Goal: Transaction & Acquisition: Purchase product/service

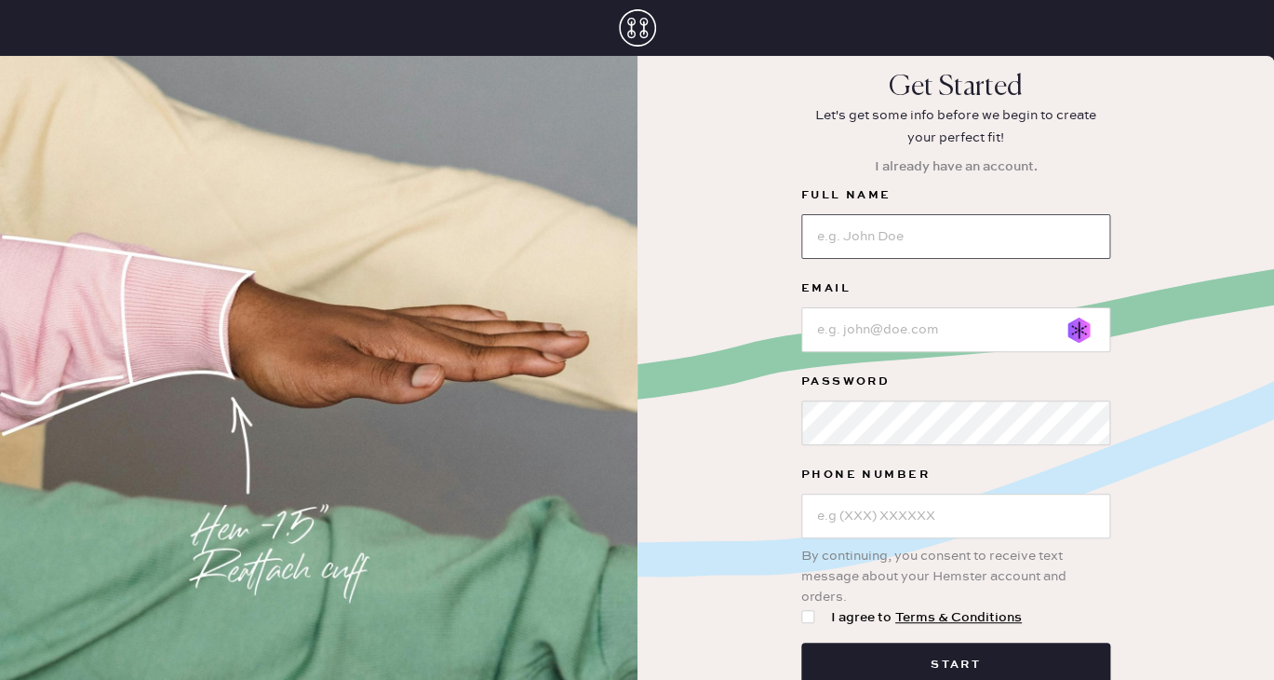
click at [911, 252] on input at bounding box center [956, 236] width 309 height 45
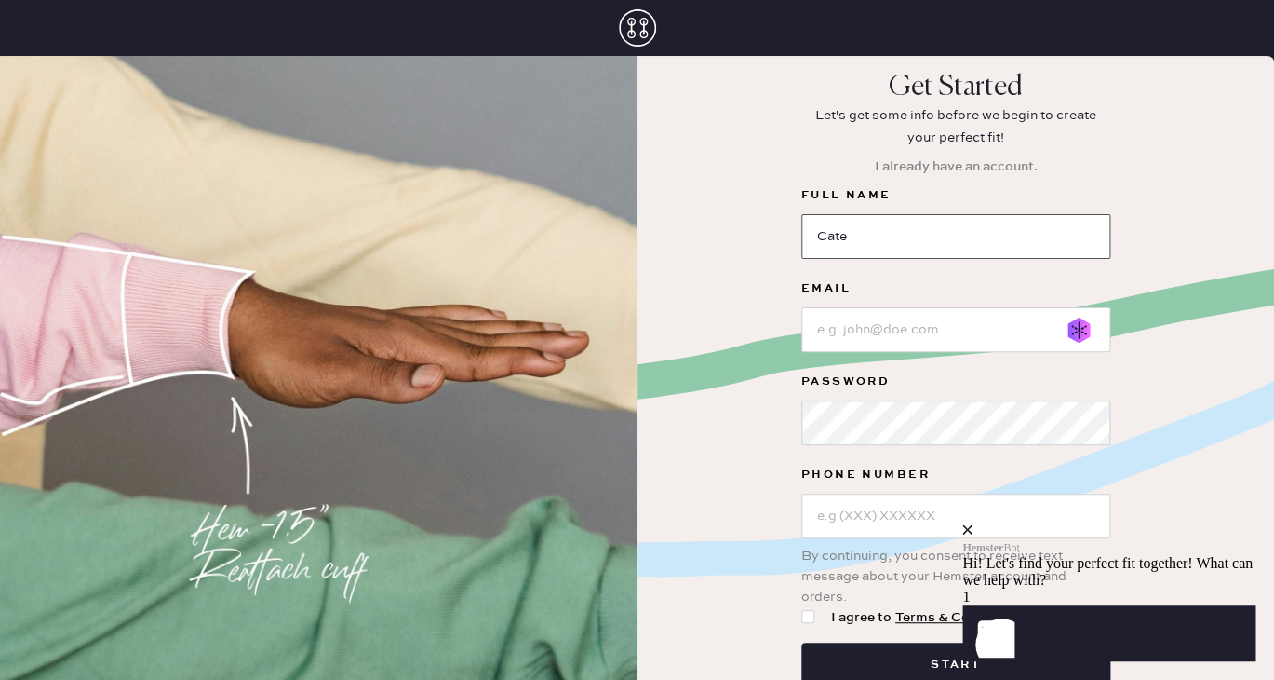
type input "[PERSON_NAME]"
type input "[PHONE_NUMBER]"
drag, startPoint x: 914, startPoint y: 245, endPoint x: 762, endPoint y: 222, distance: 153.4
click at [802, 222] on input "[PERSON_NAME]" at bounding box center [956, 236] width 309 height 45
type input "[PERSON_NAME]"
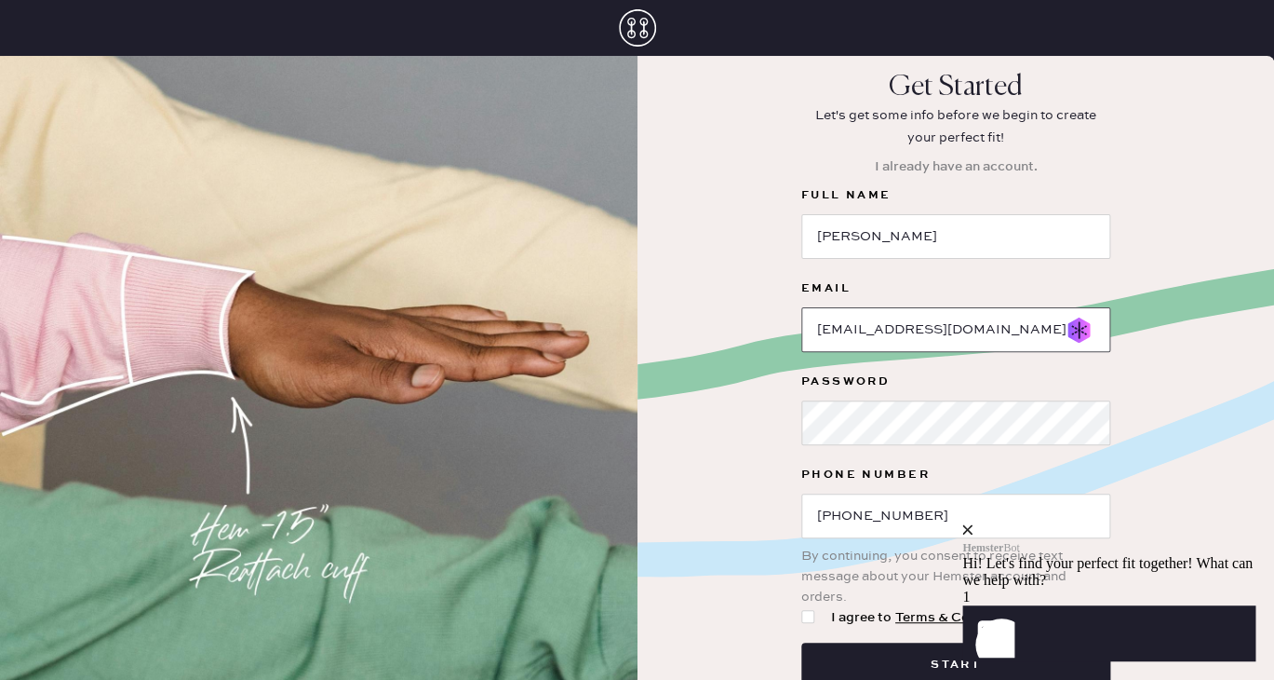
type input "[EMAIL_ADDRESS][DOMAIN_NAME]"
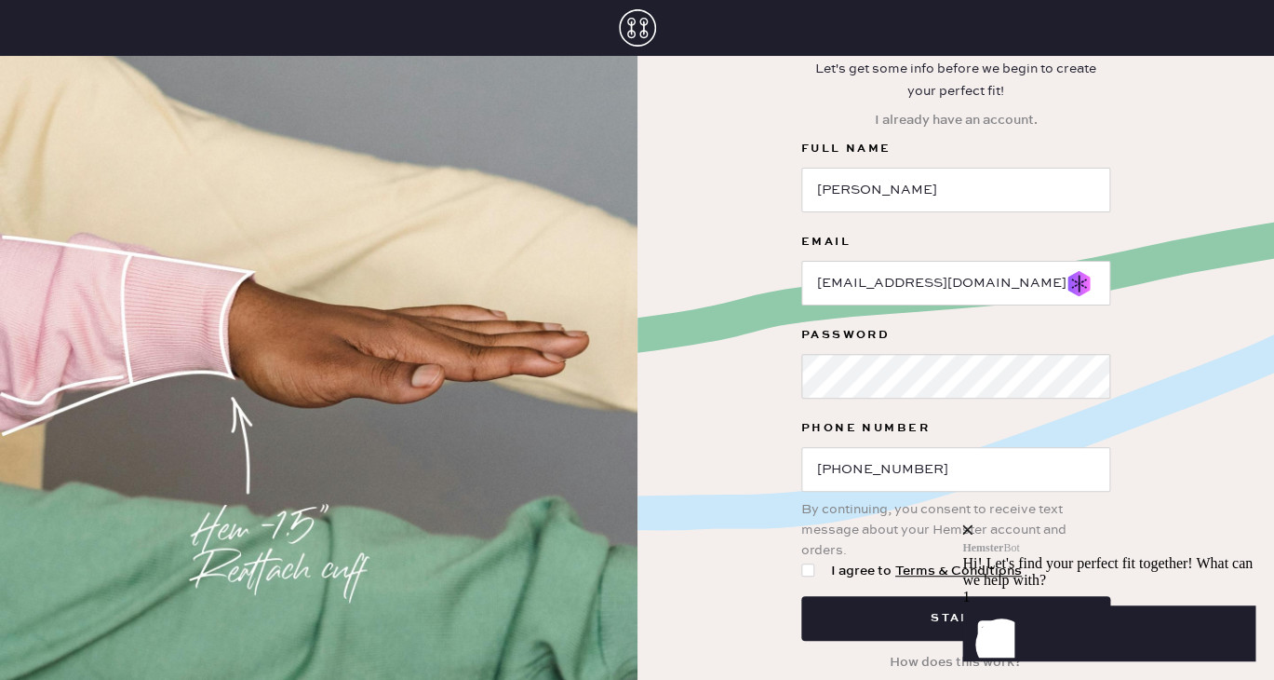
click at [808, 573] on div at bounding box center [808, 569] width 13 height 13
click at [802, 561] on input "I agree to Terms & Conditions" at bounding box center [802, 560] width 1 height 1
checkbox input "true"
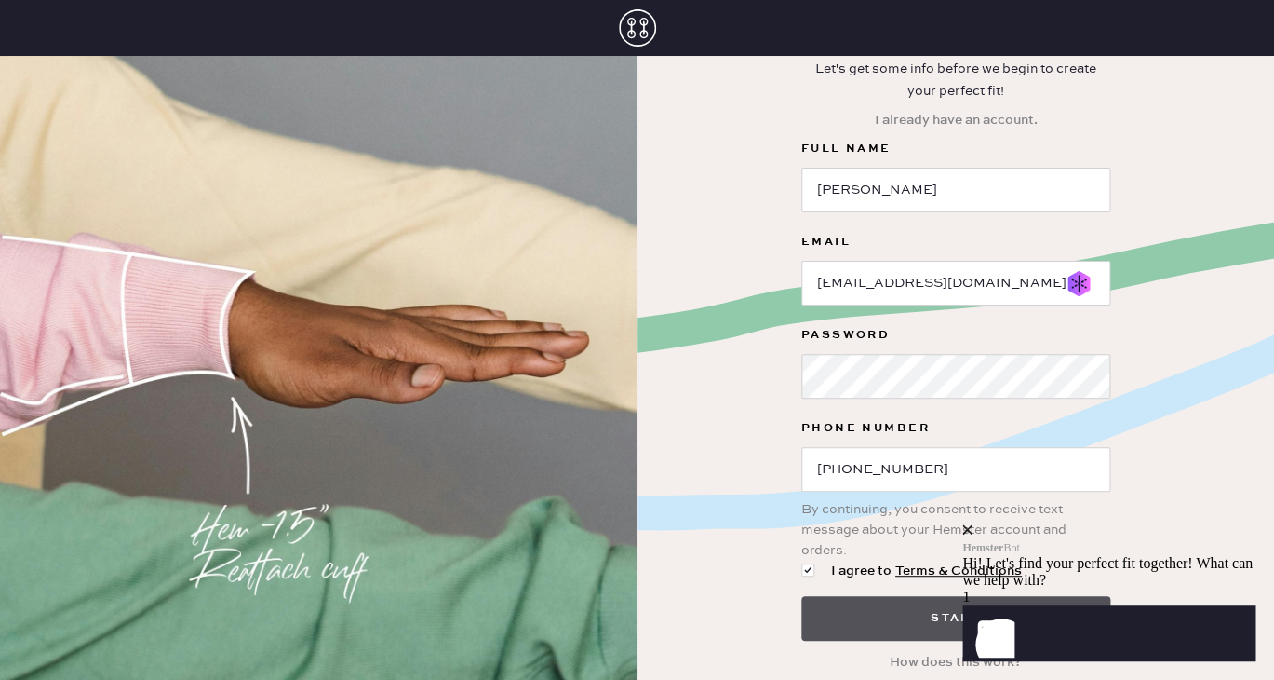
click at [866, 602] on button "Start" at bounding box center [956, 618] width 309 height 45
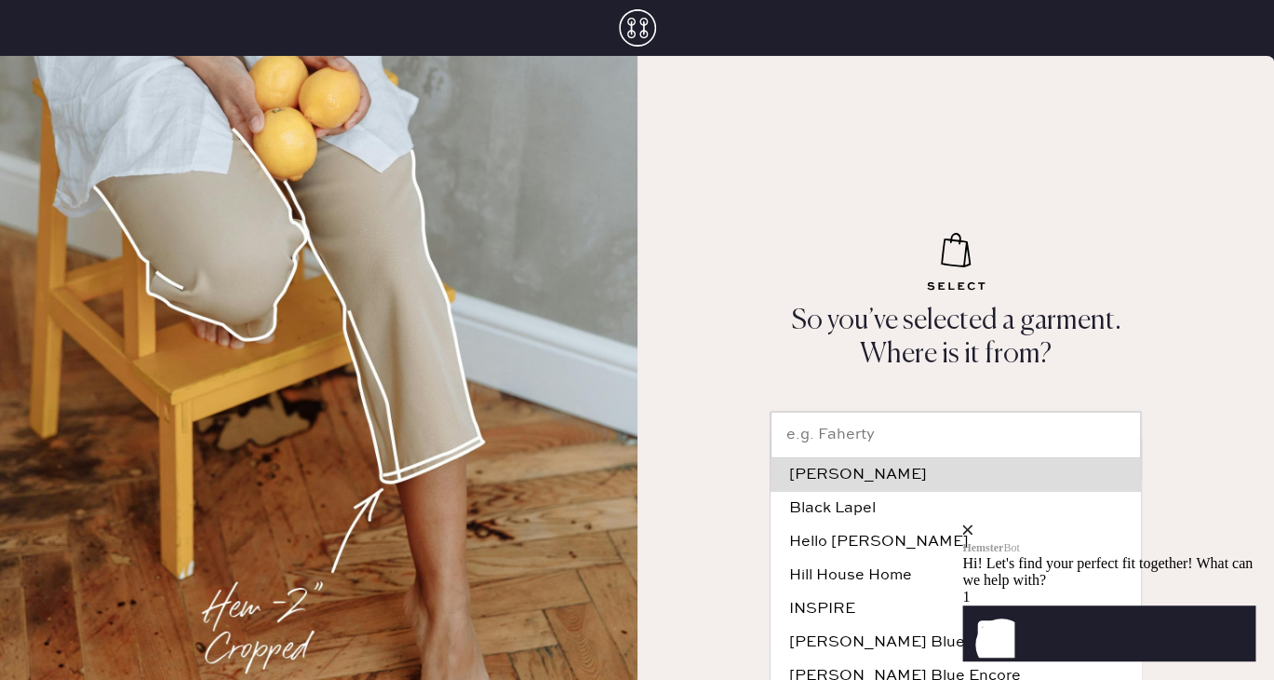
click at [818, 435] on input "text" at bounding box center [956, 434] width 370 height 47
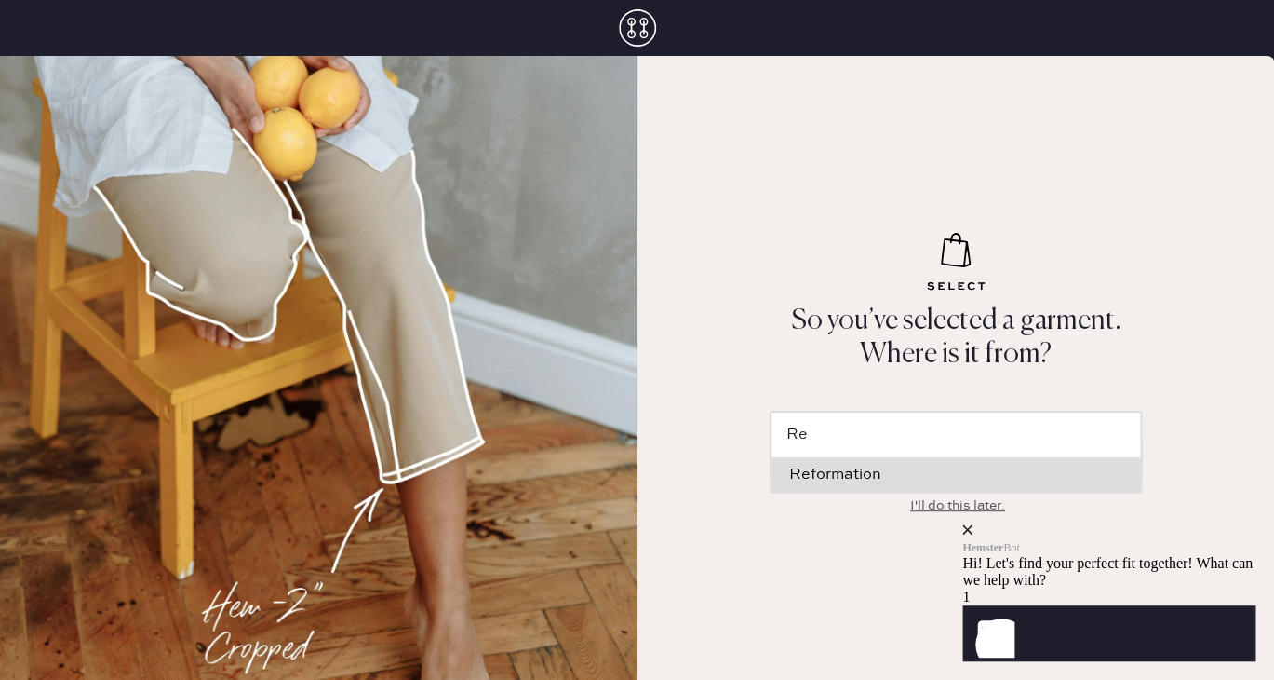
click at [815, 482] on div "Reformation" at bounding box center [955, 474] width 333 height 15
type input "Reformation"
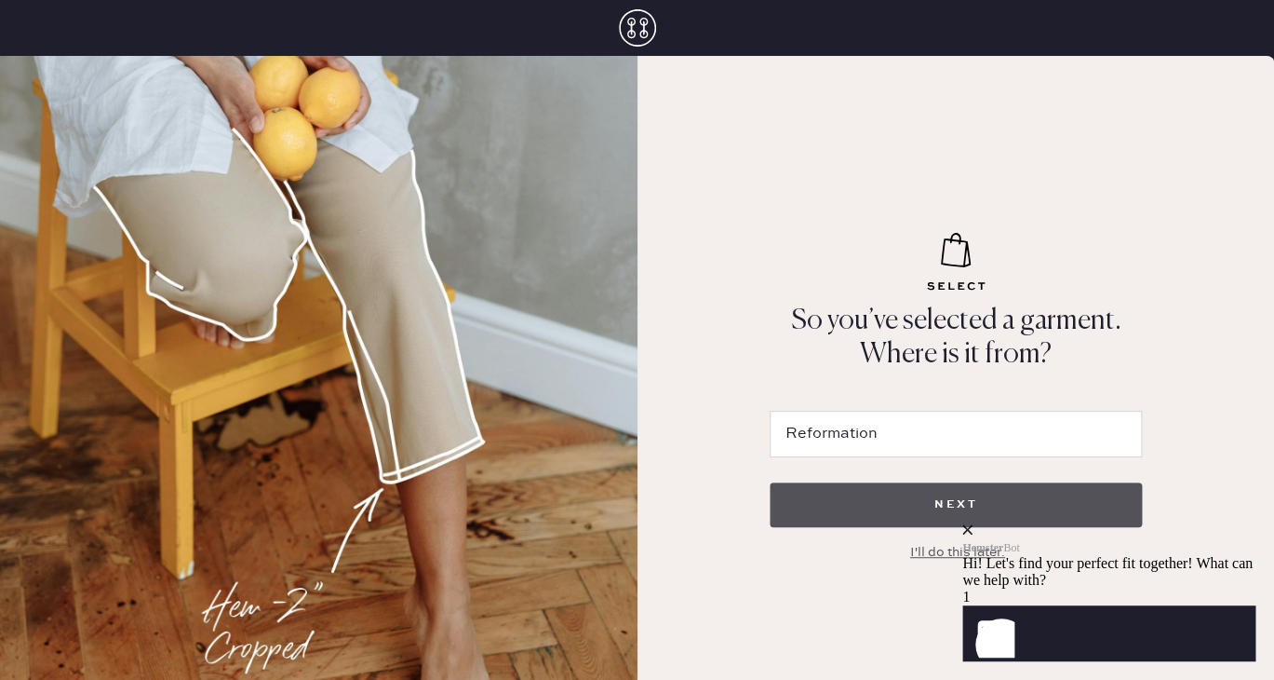
click at [823, 493] on button "NEXT" at bounding box center [956, 504] width 372 height 45
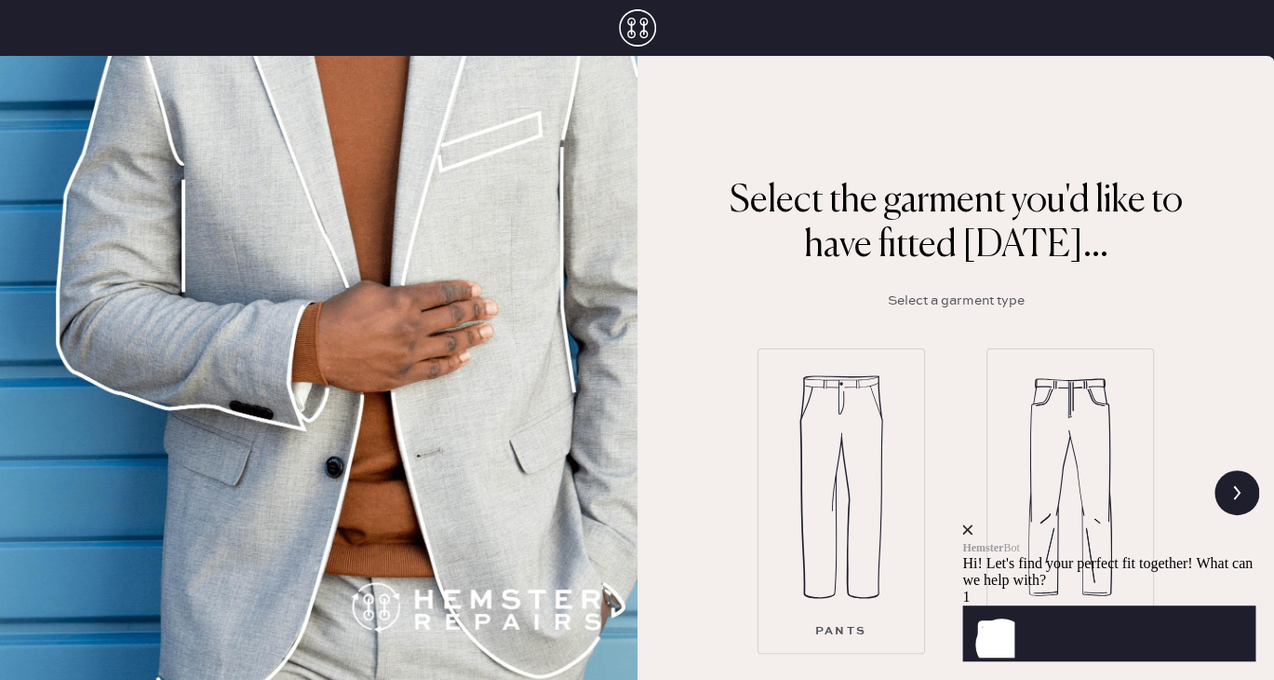
click at [973, 524] on icon "close" at bounding box center [968, 529] width 10 height 10
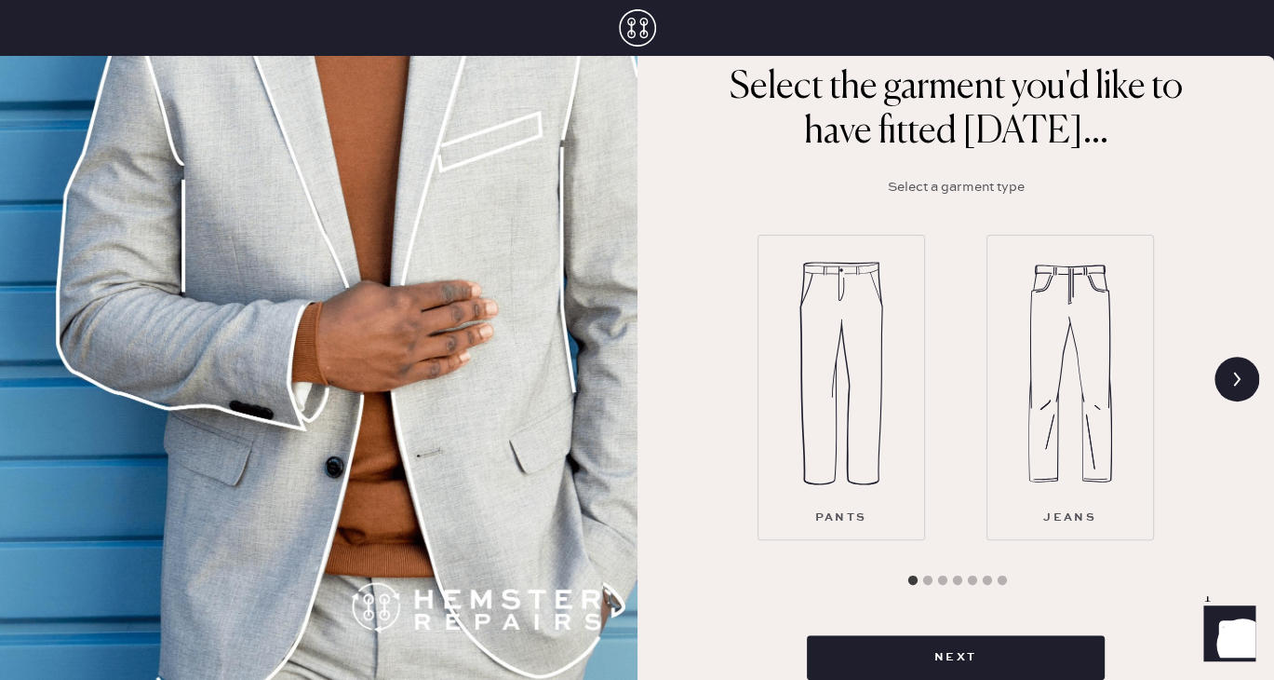
scroll to position [164, 0]
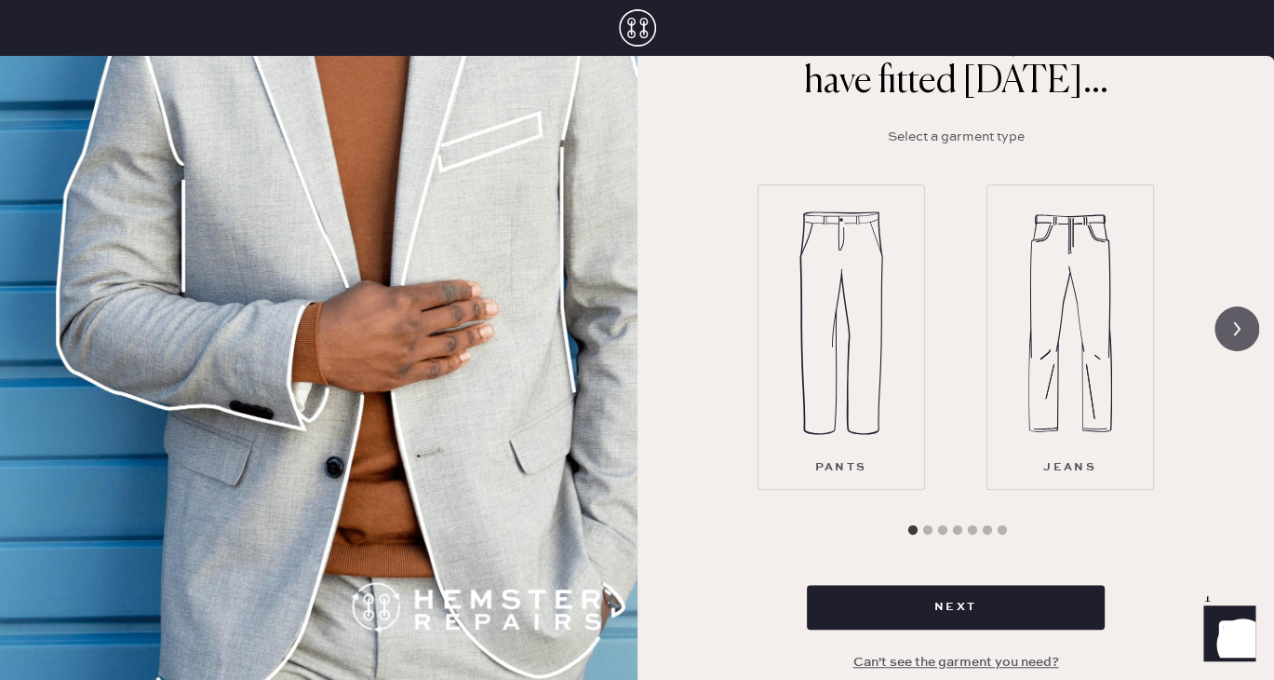
click at [1225, 328] on icon at bounding box center [1236, 328] width 35 height 35
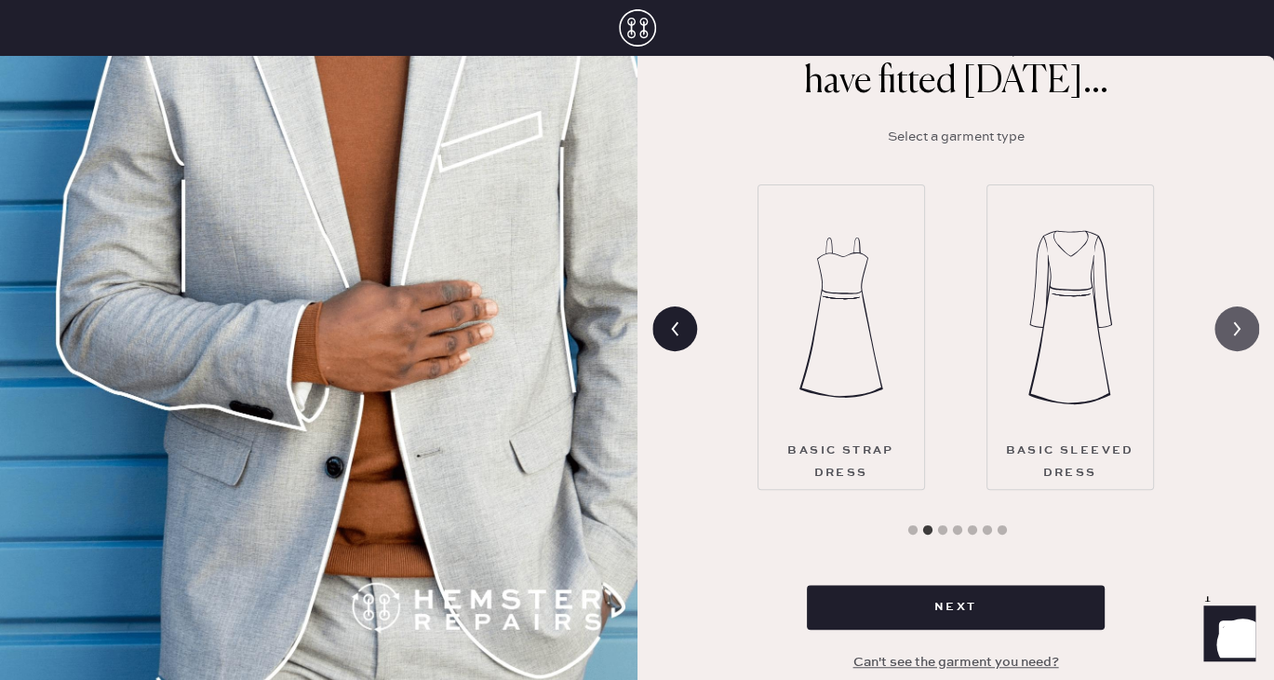
click at [1225, 328] on icon at bounding box center [1236, 328] width 35 height 35
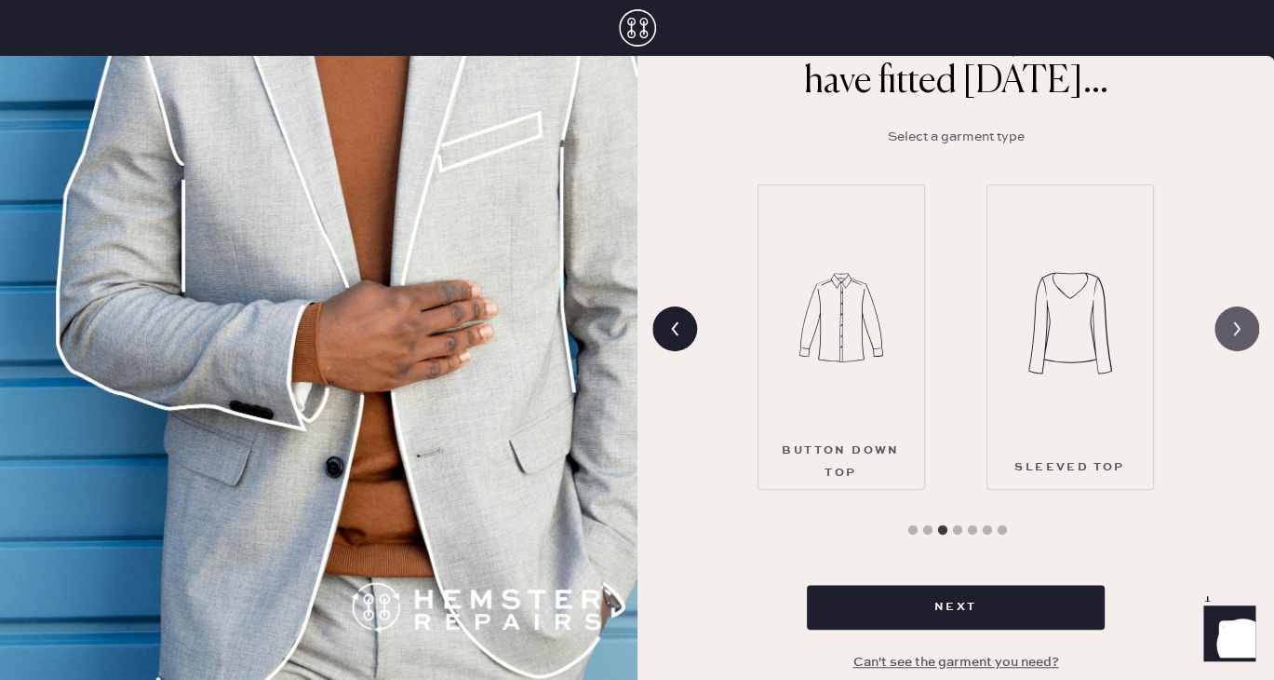
click at [1225, 328] on icon at bounding box center [1236, 328] width 35 height 35
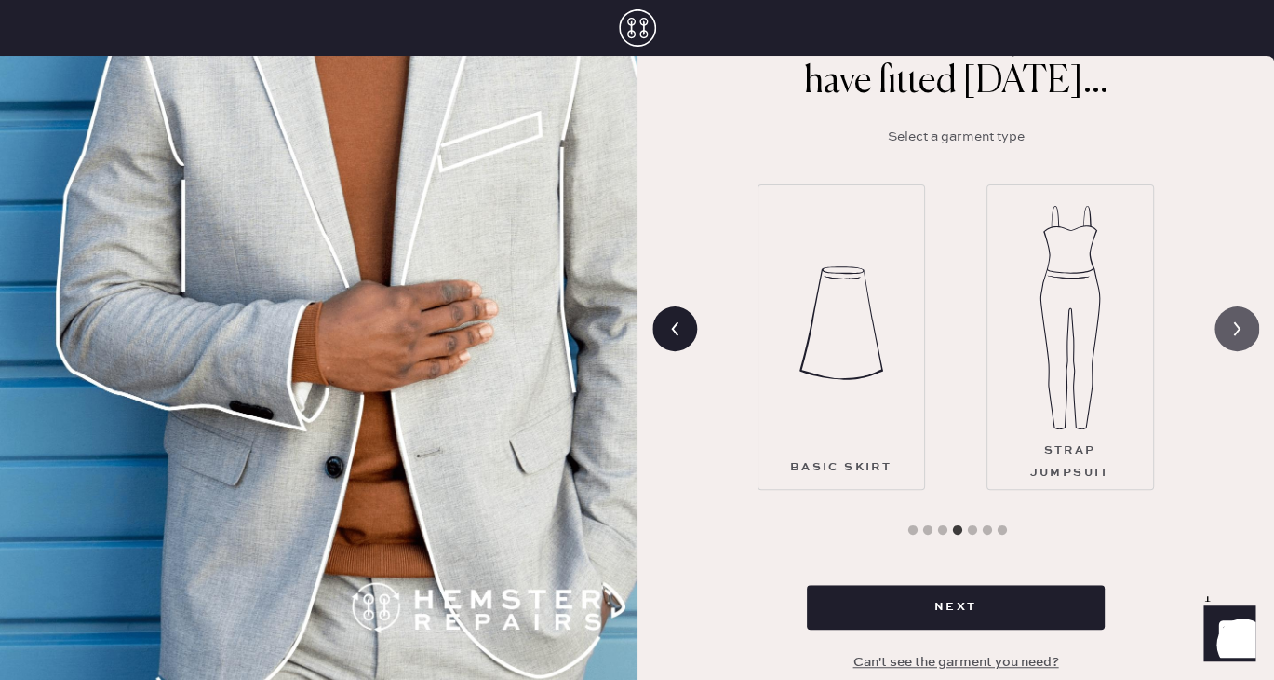
click at [1225, 328] on icon at bounding box center [1236, 328] width 35 height 35
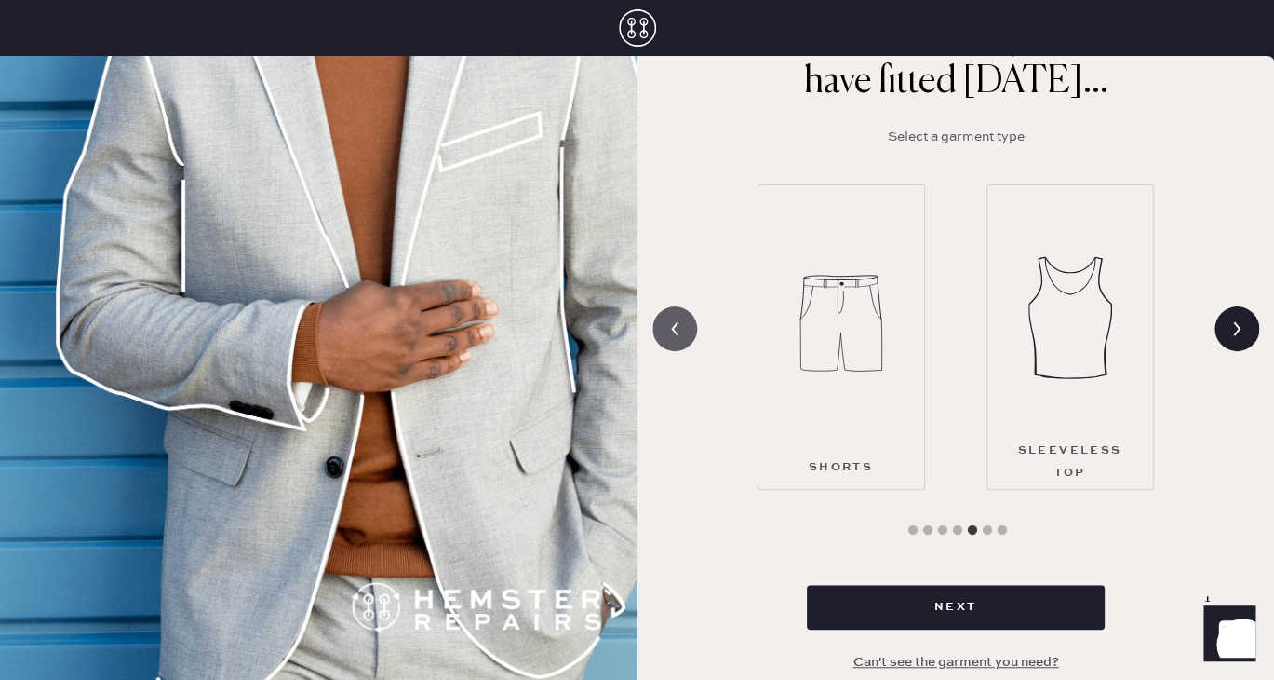
click at [681, 325] on icon at bounding box center [674, 328] width 35 height 35
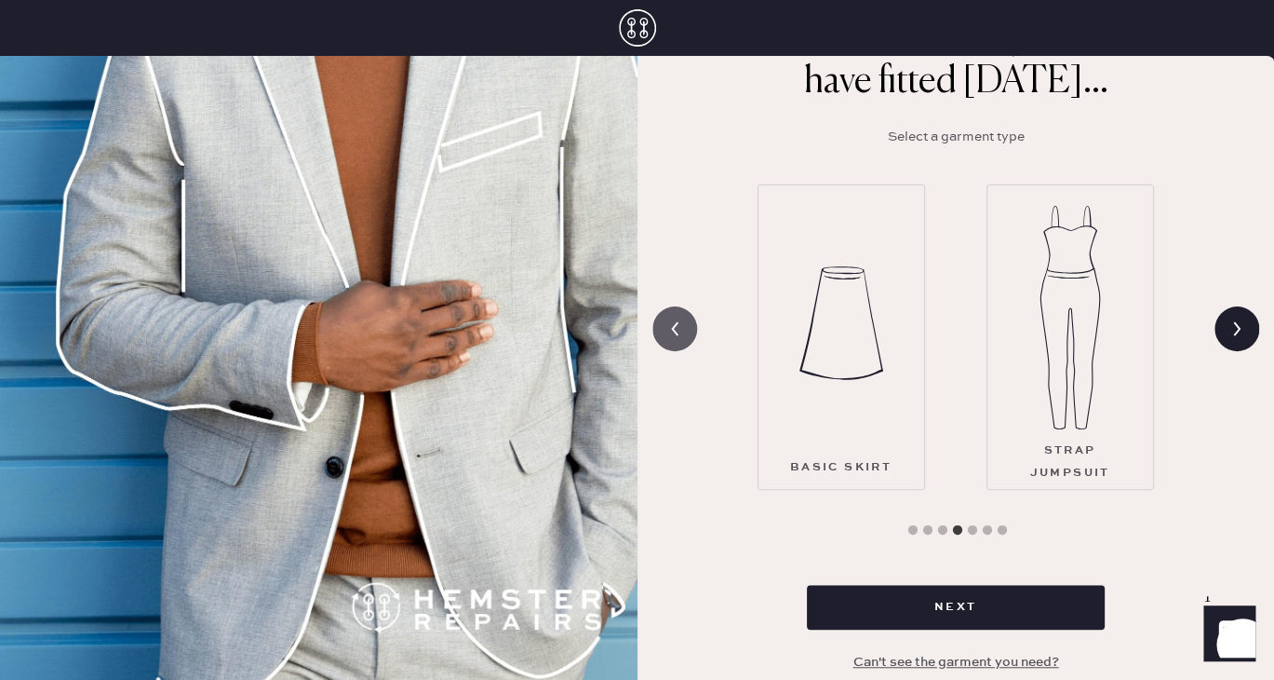
click at [682, 328] on icon at bounding box center [674, 328] width 35 height 35
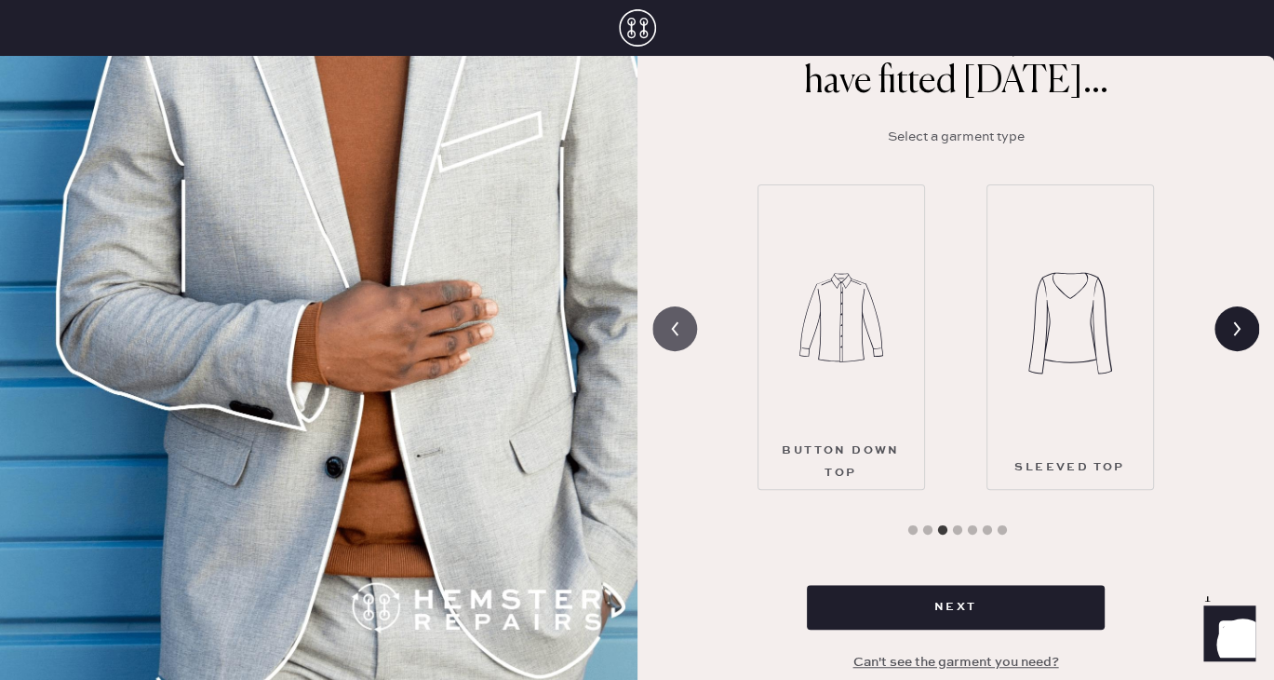
click at [682, 328] on icon at bounding box center [674, 328] width 35 height 35
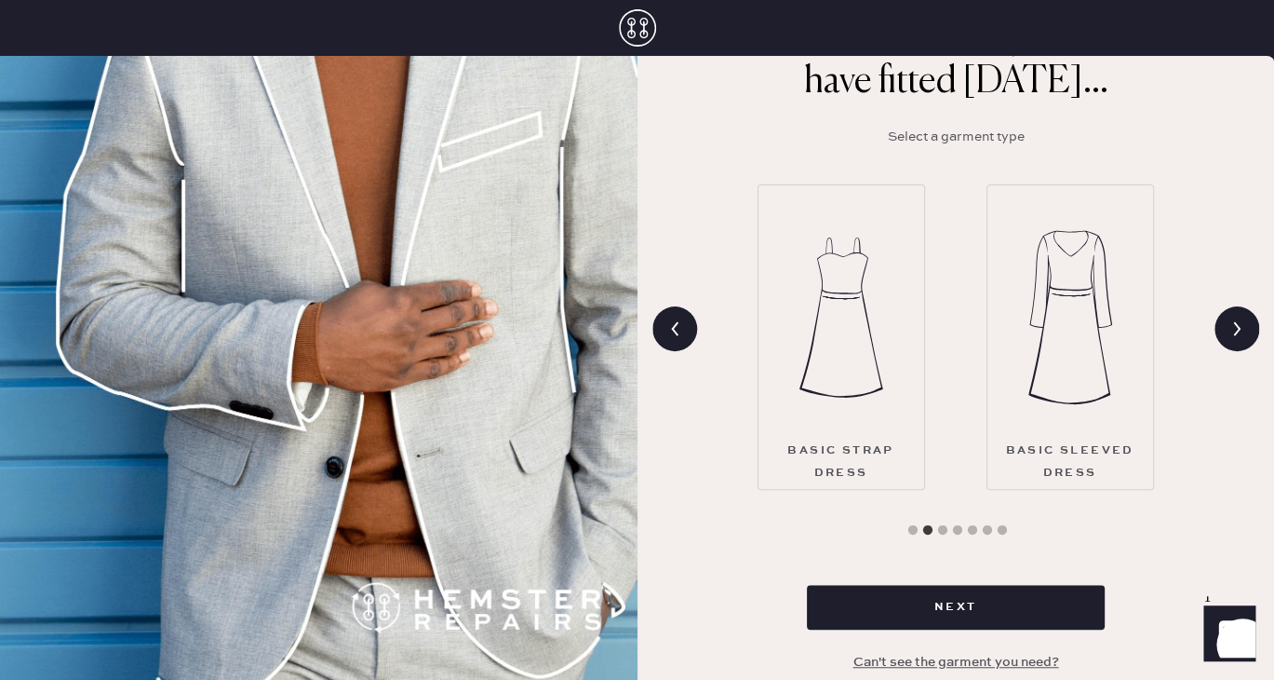
click at [1062, 314] on img at bounding box center [1071, 317] width 84 height 223
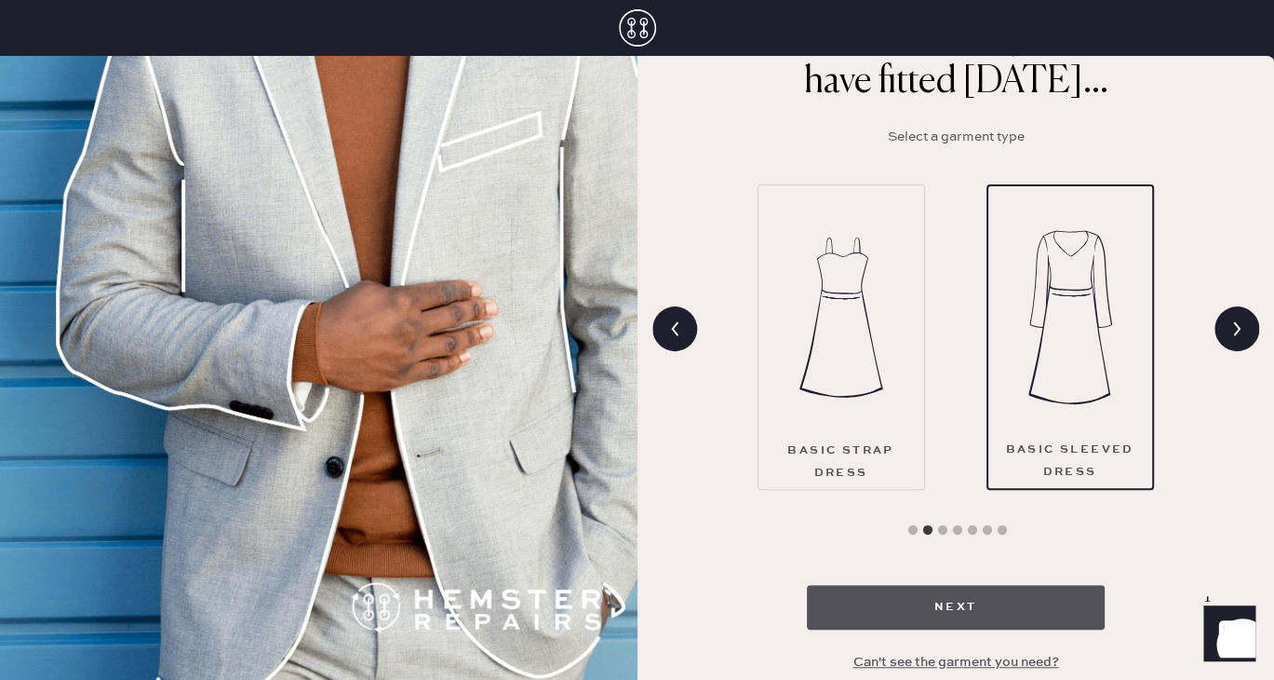
click at [955, 596] on button "Next" at bounding box center [956, 607] width 298 height 45
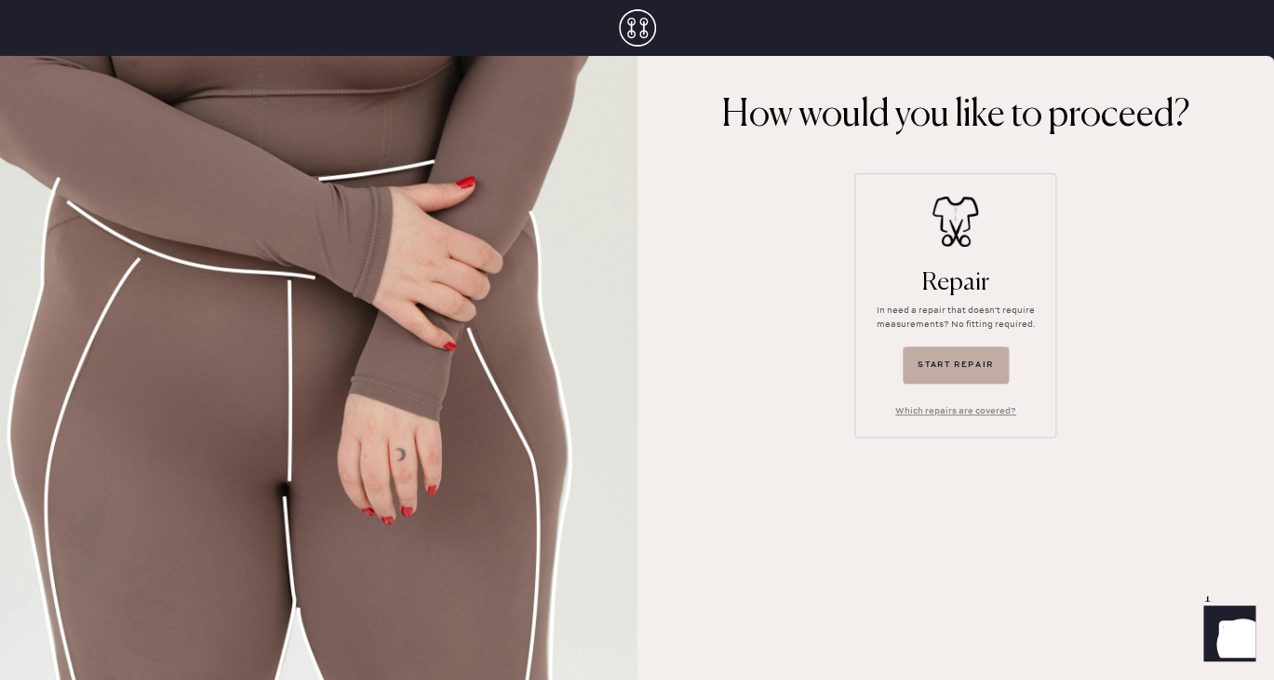
click at [972, 372] on button "Start repair" at bounding box center [956, 364] width 106 height 37
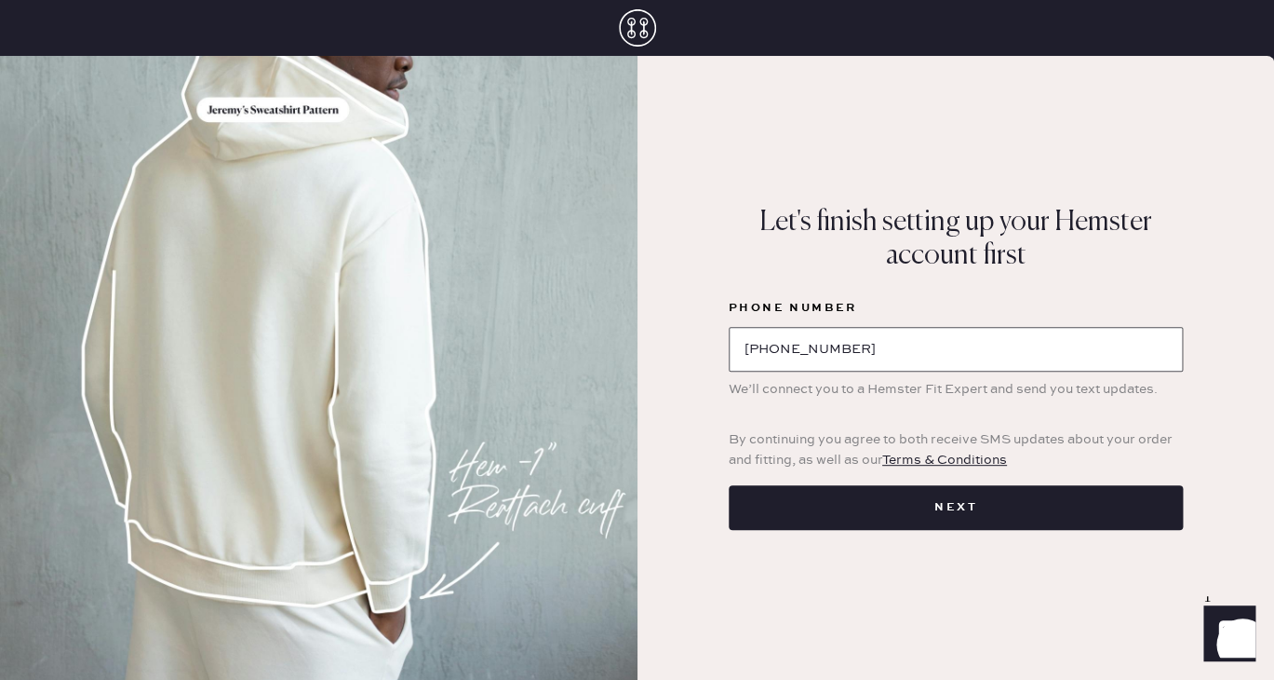
click at [969, 364] on input "[PHONE_NUMBER]" at bounding box center [956, 349] width 454 height 45
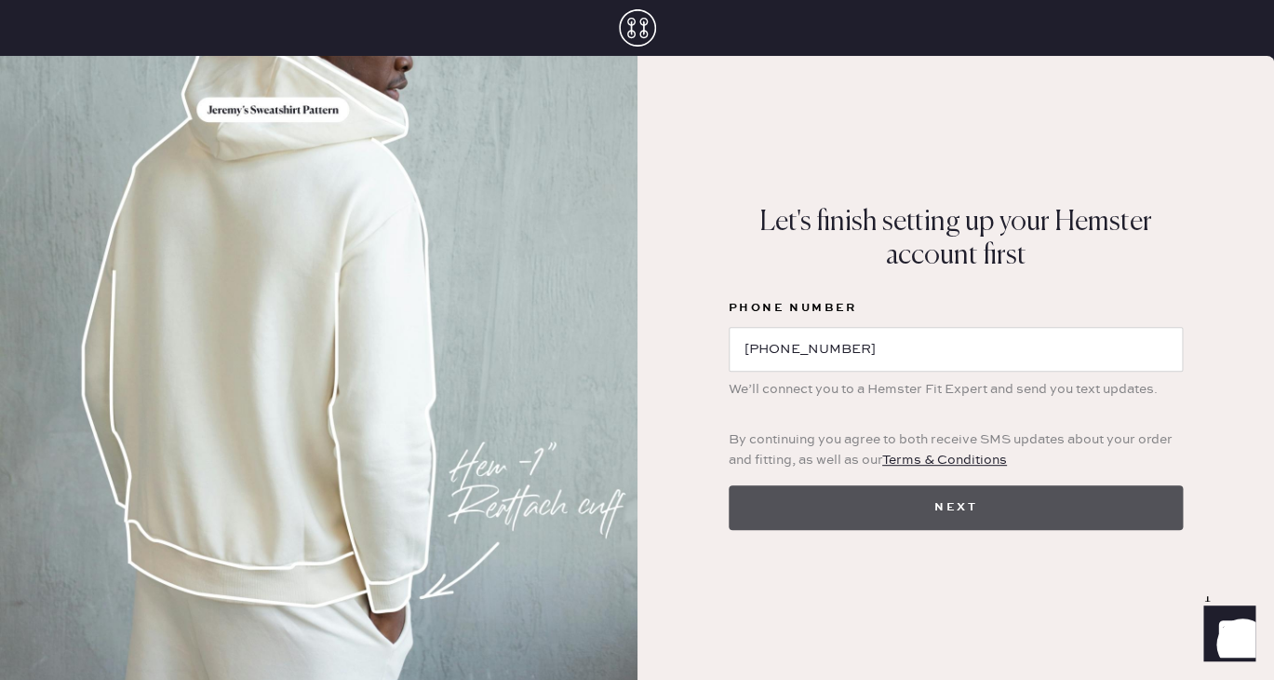
click at [943, 505] on button "Next" at bounding box center [956, 507] width 454 height 45
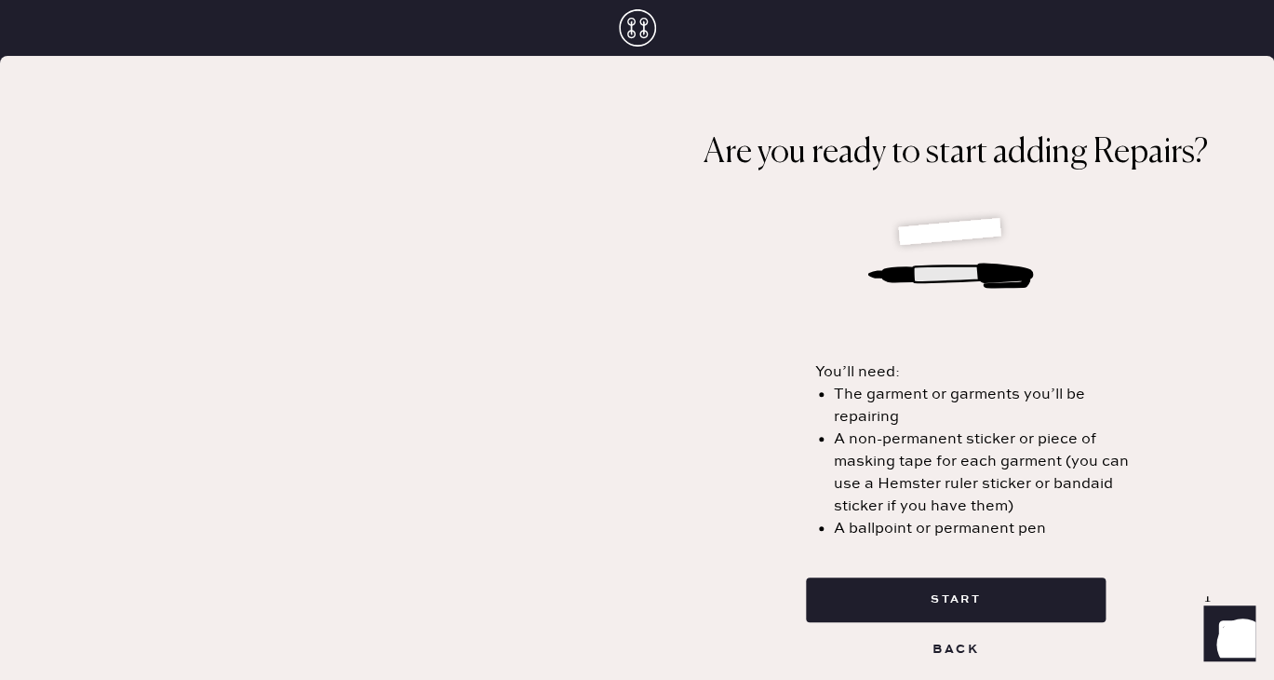
scroll to position [1, 0]
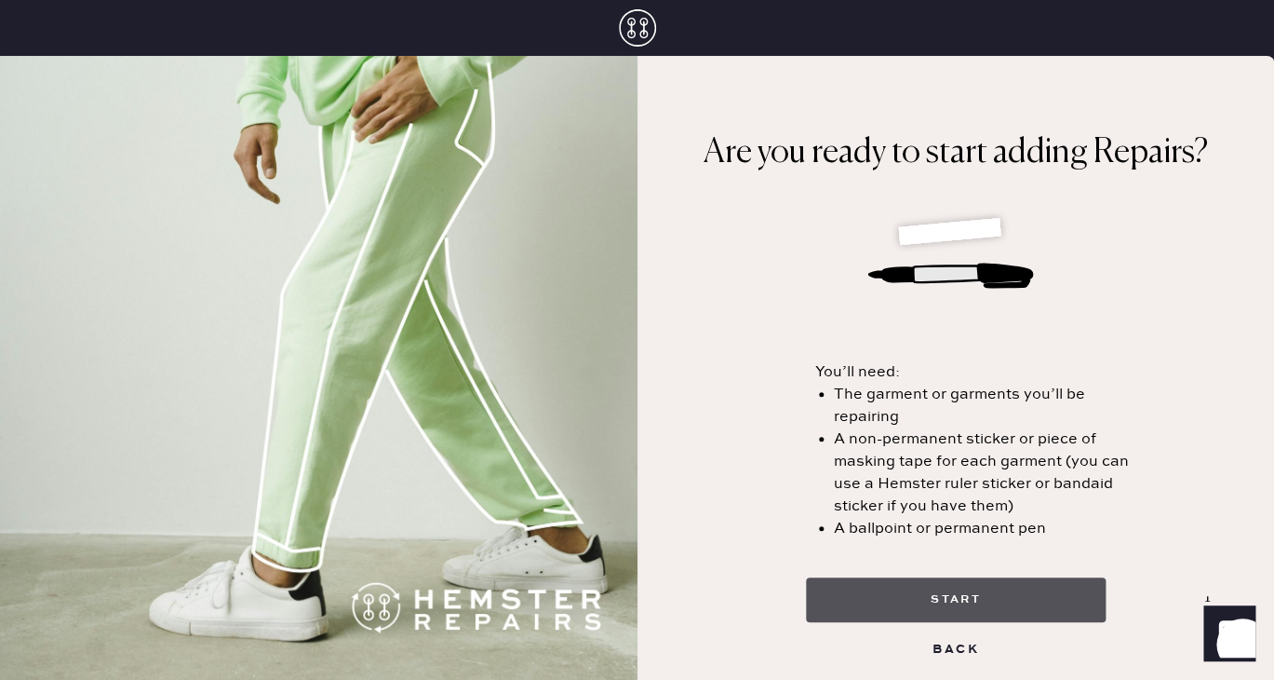
click at [915, 593] on button "start" at bounding box center [956, 599] width 300 height 45
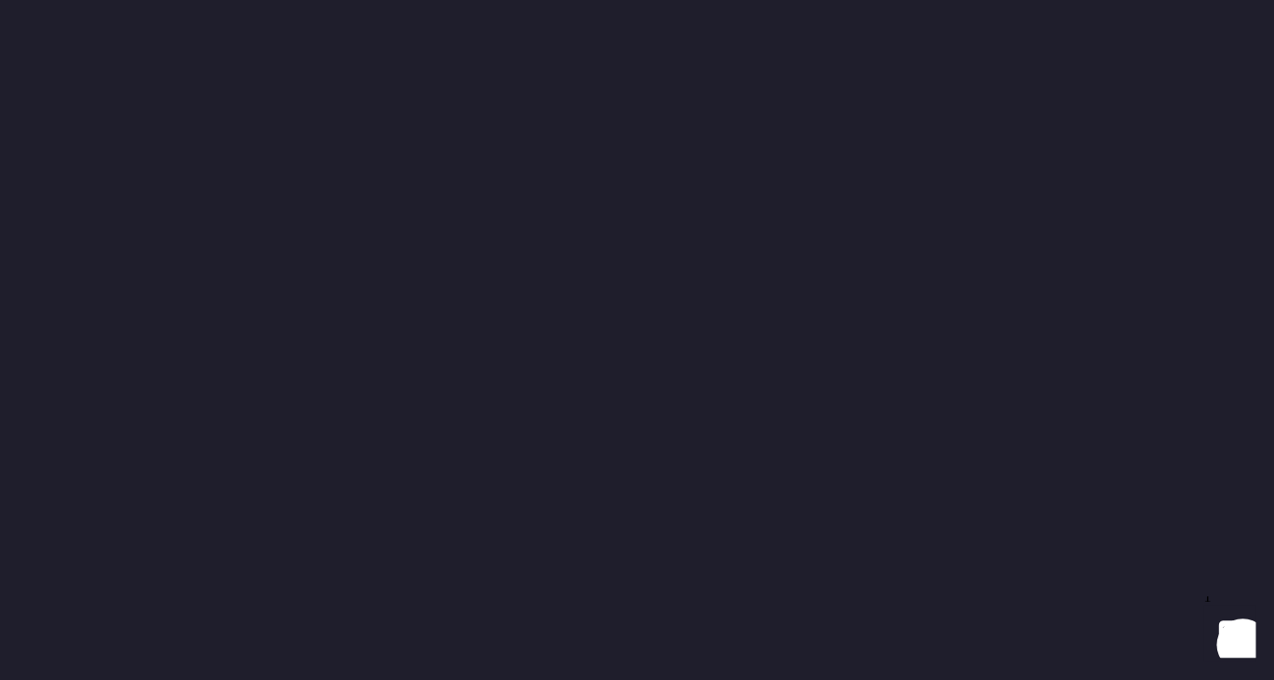
select select "8"
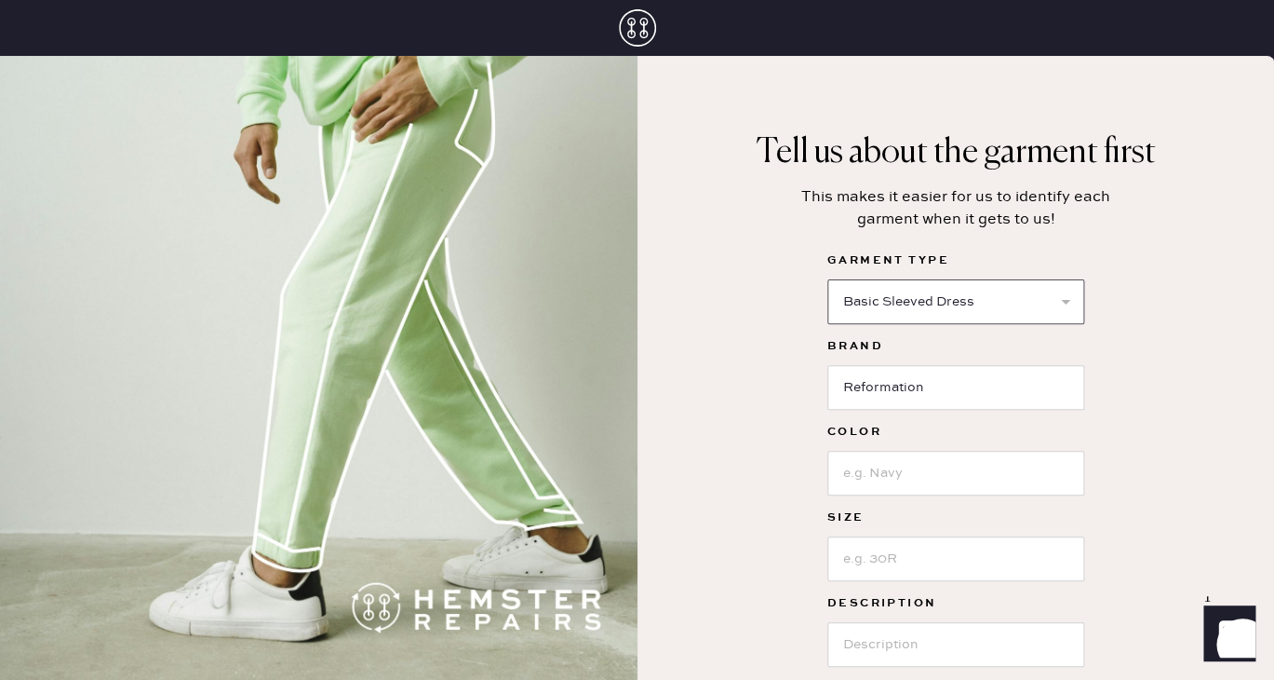
click option "Basic Sleeved Dress" at bounding box center [0, 0] width 0 height 0
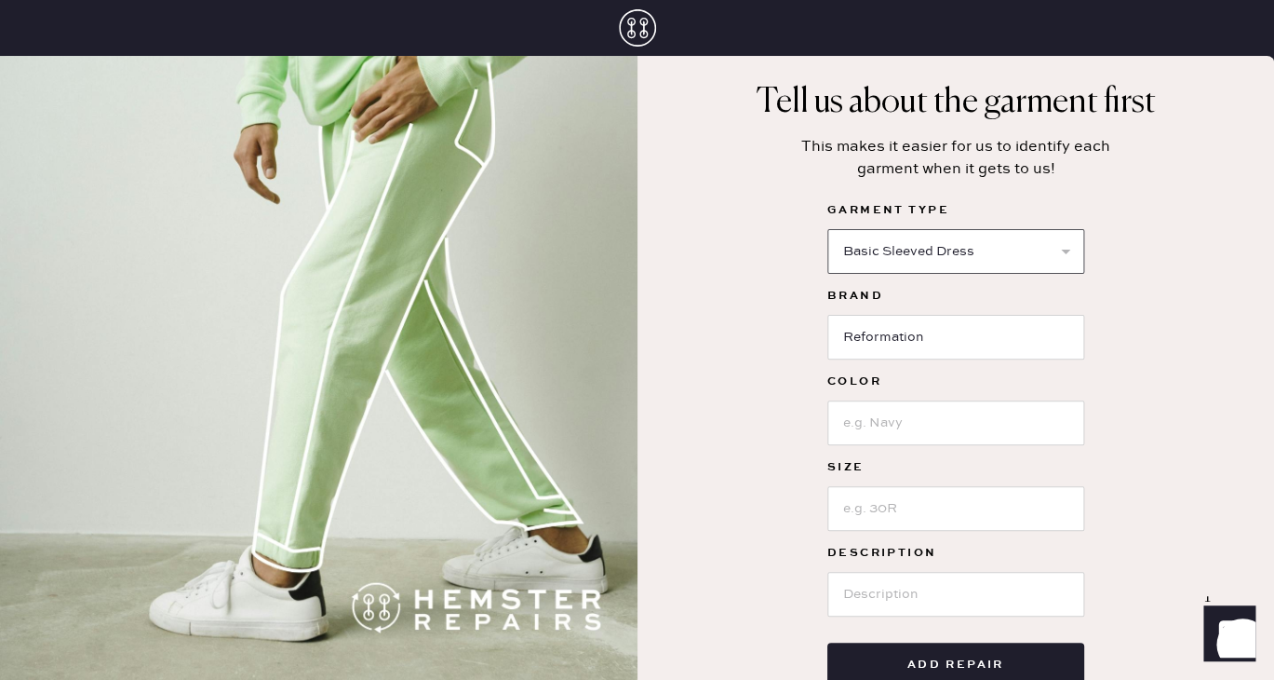
scroll to position [112, 0]
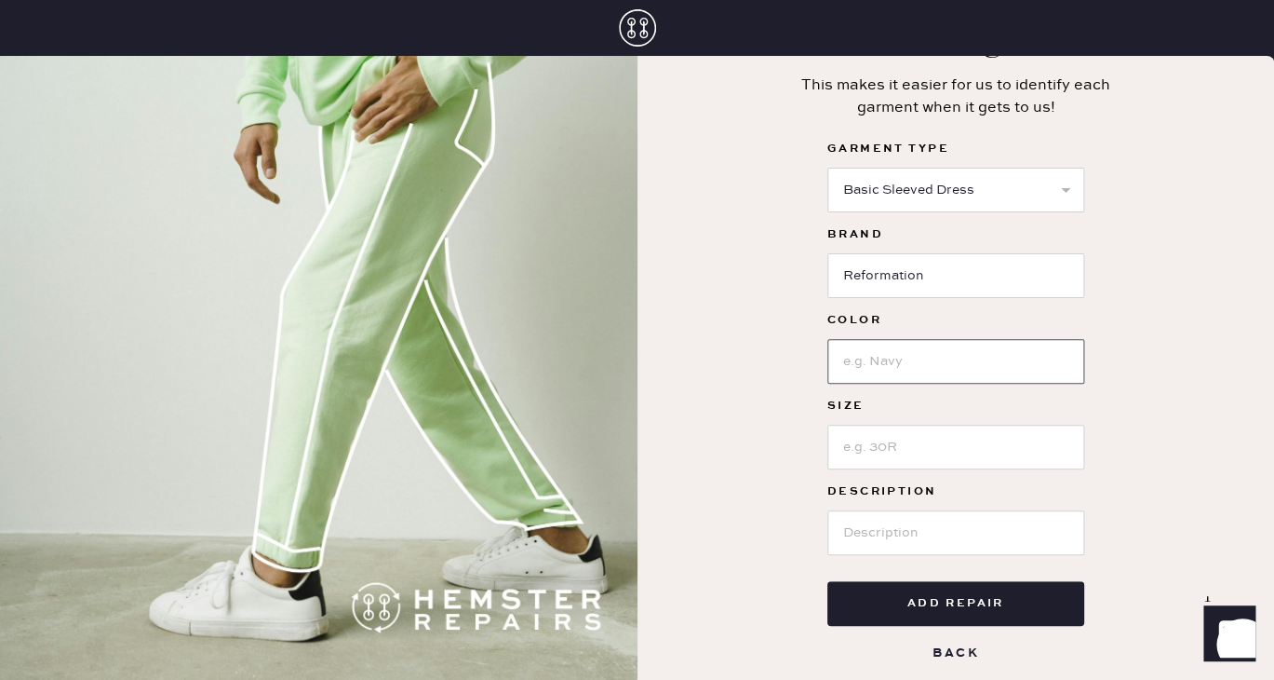
click at [1010, 374] on input at bounding box center [956, 361] width 257 height 45
type input "Yellow"
click at [978, 447] on input at bounding box center [956, 446] width 257 height 45
type input "4"
click at [947, 527] on input at bounding box center [956, 532] width 257 height 45
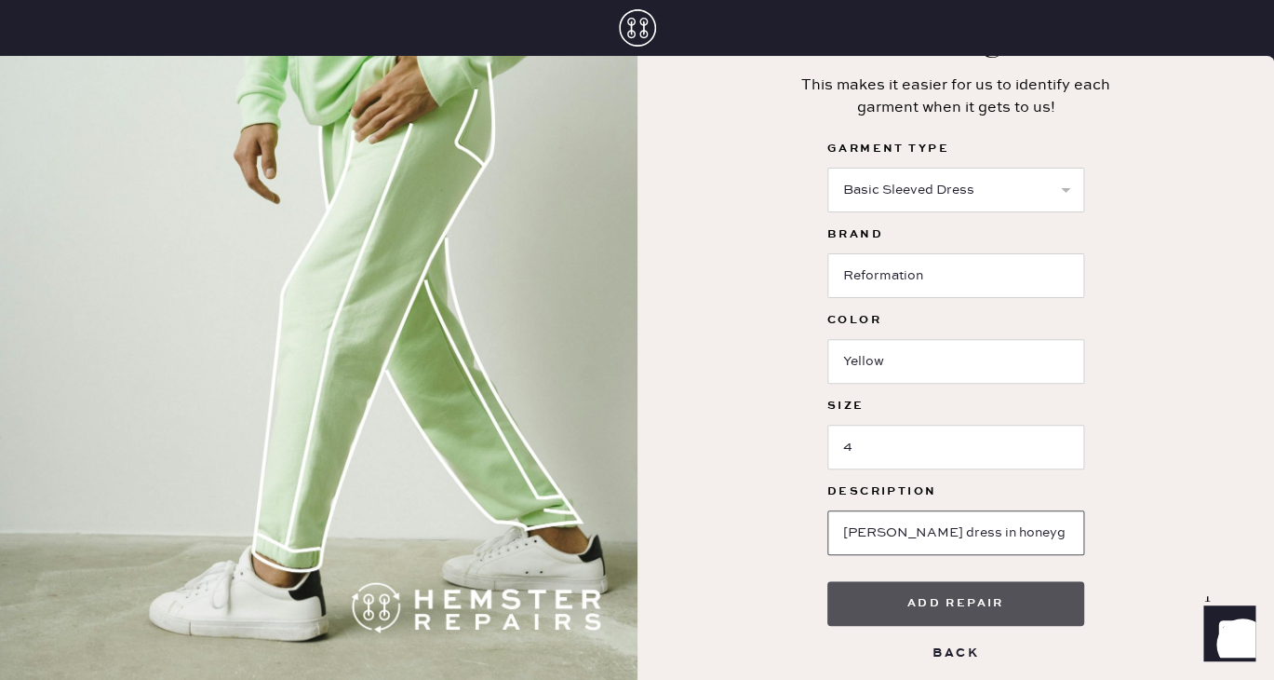
type input "[PERSON_NAME] dress in honeyglow"
click at [936, 590] on button "Add repair" at bounding box center [956, 603] width 257 height 45
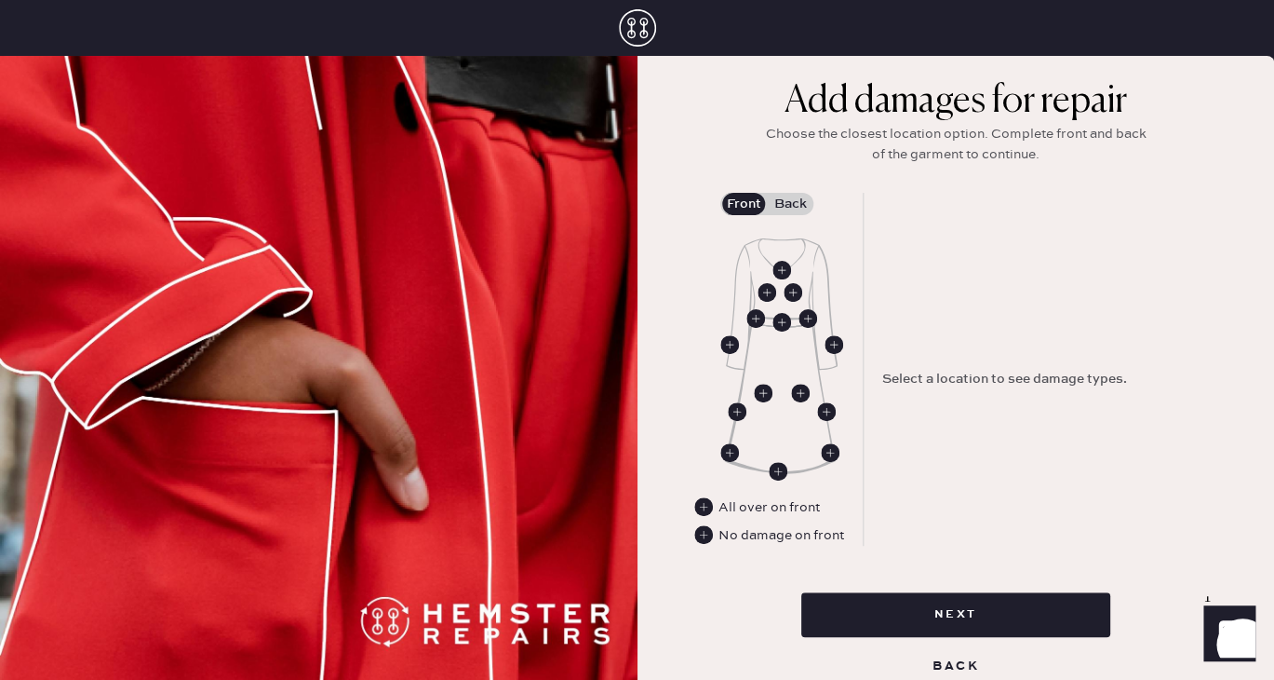
scroll to position [175, 0]
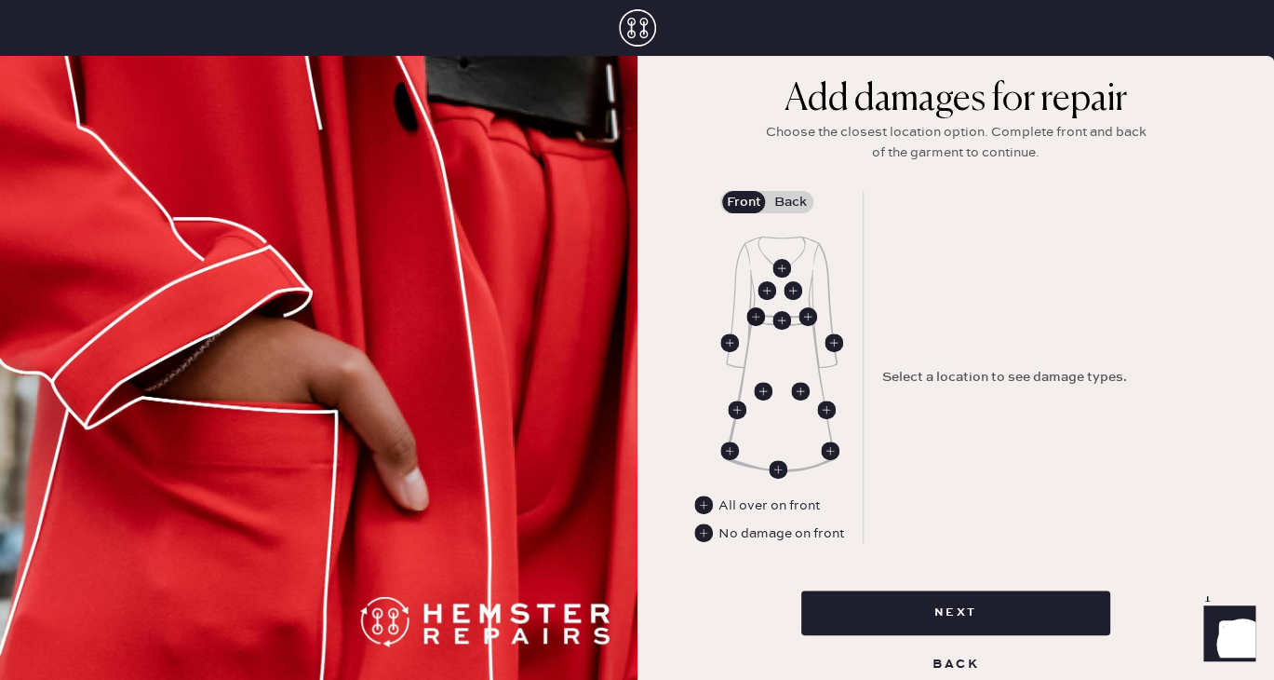
click at [754, 317] on use at bounding box center [756, 316] width 19 height 19
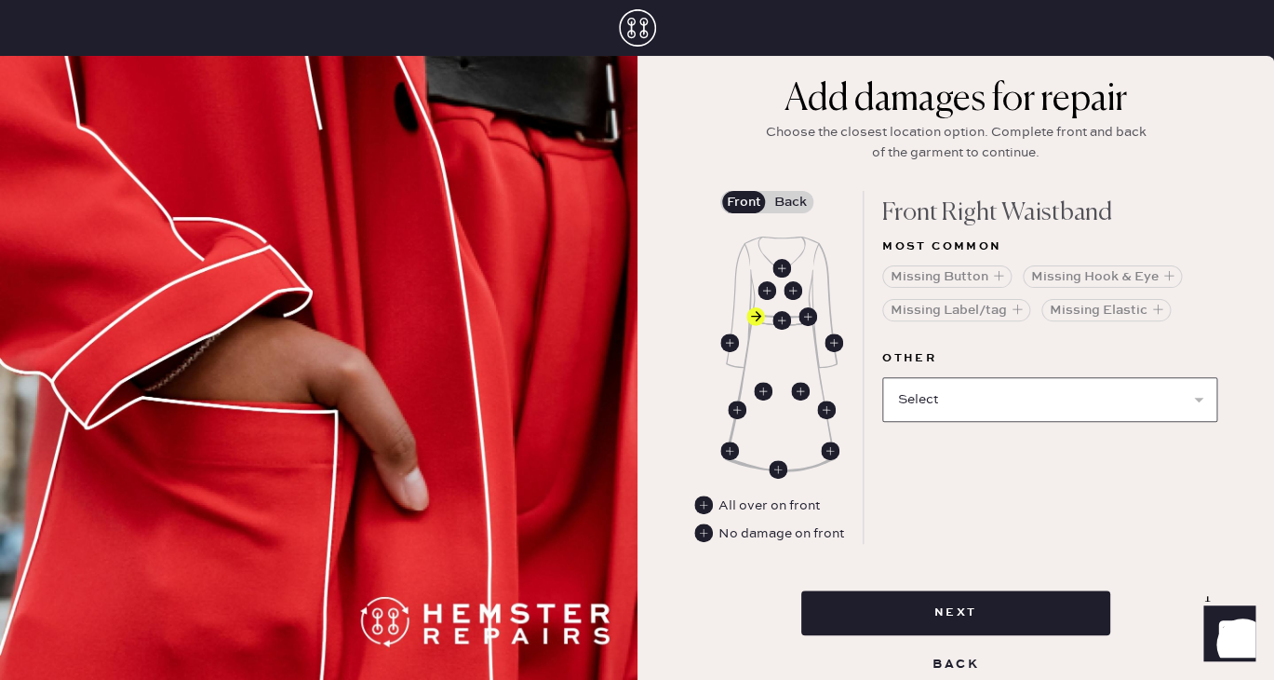
click at [882, 377] on select "Select Broken / Ripped Hem Broken Beads Broken Belt Loop Broken Button Broken C…" at bounding box center [1049, 399] width 335 height 45
select select "2001"
select select
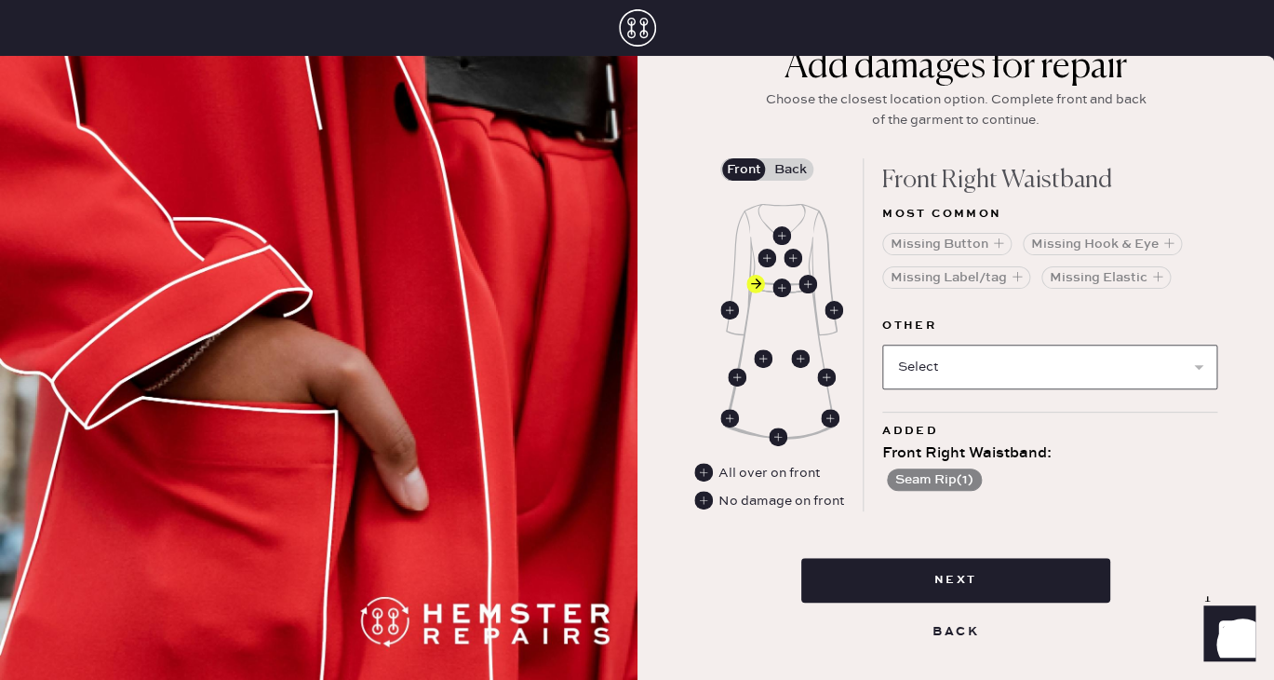
scroll to position [234, 0]
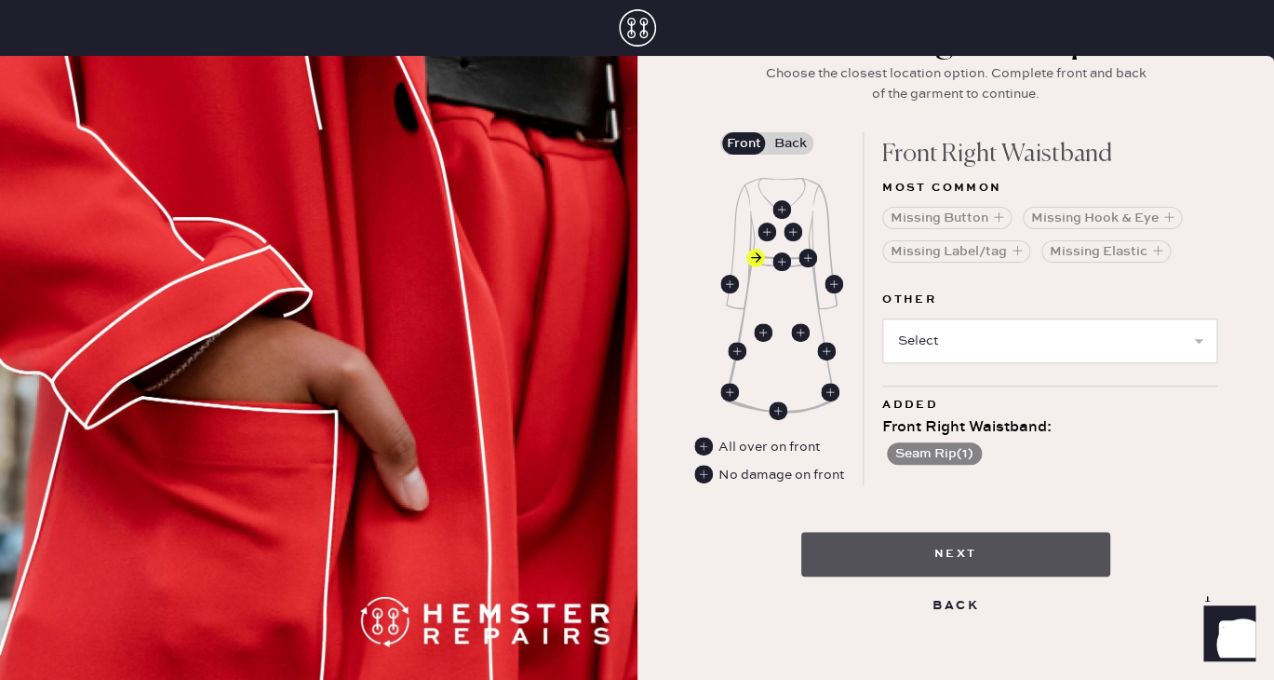
click at [981, 546] on button "Next" at bounding box center [956, 554] width 309 height 45
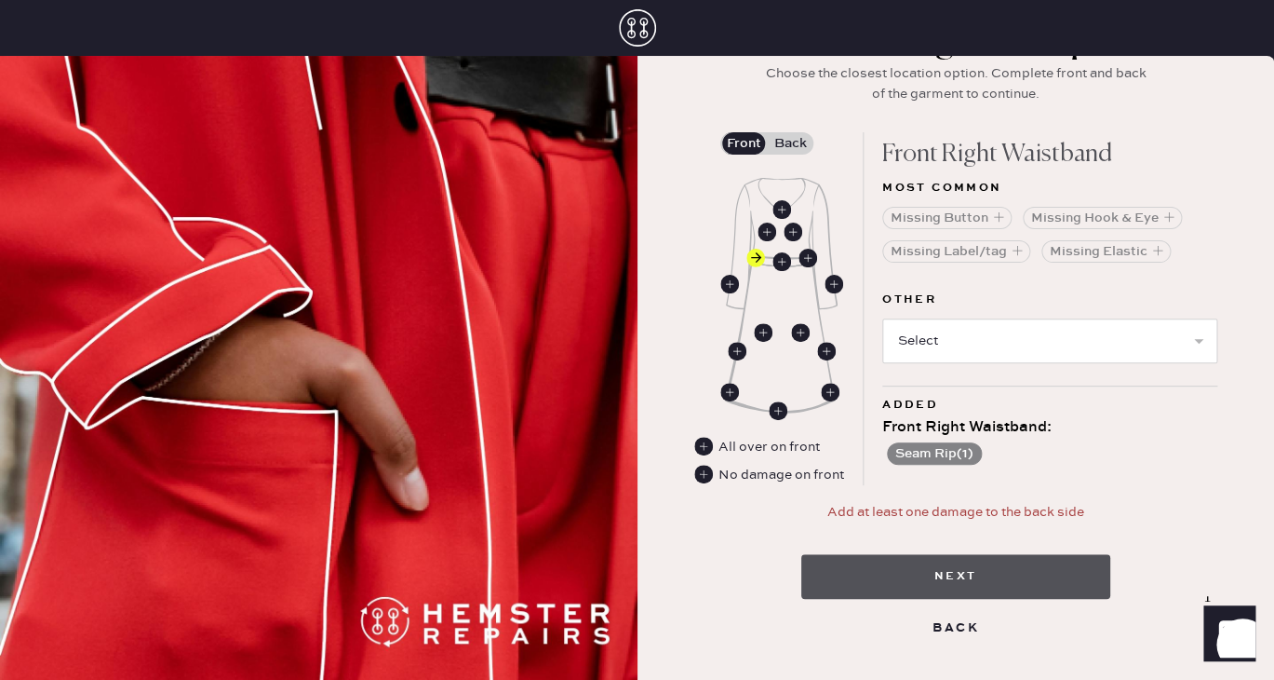
click at [963, 564] on button "Next" at bounding box center [956, 576] width 309 height 45
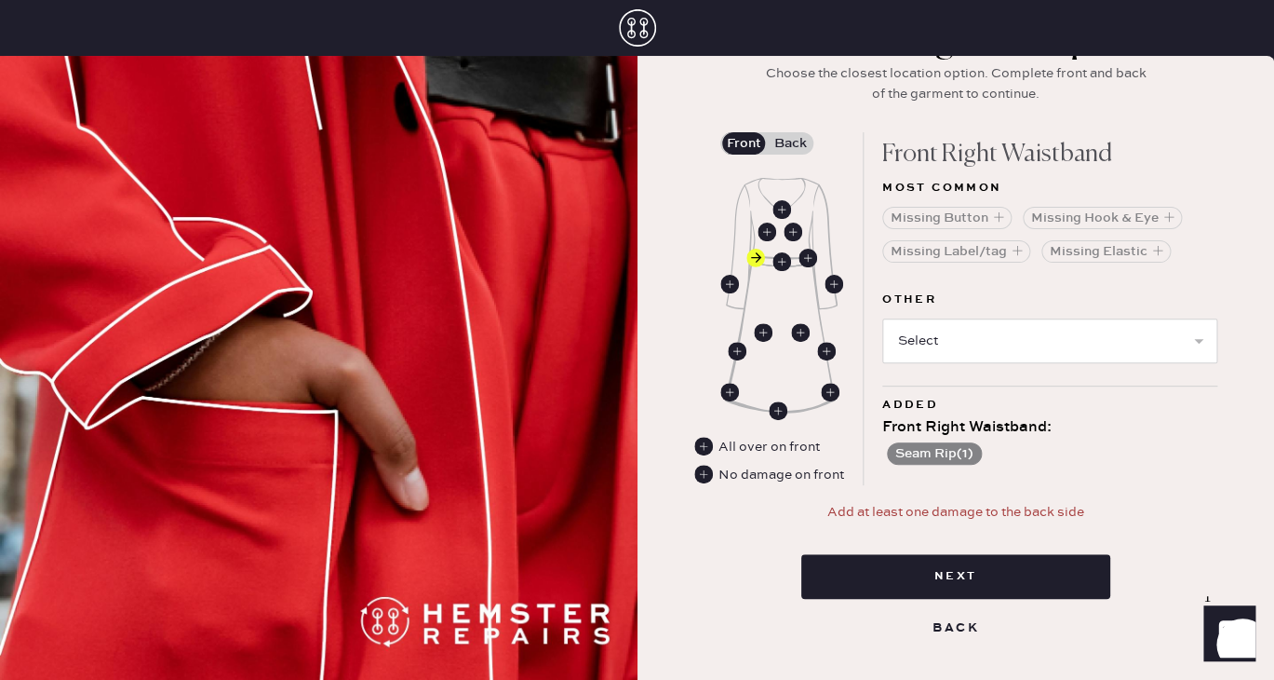
click at [788, 139] on label "Back" at bounding box center [790, 143] width 47 height 22
click at [790, 143] on input "Back" at bounding box center [790, 143] width 0 height 0
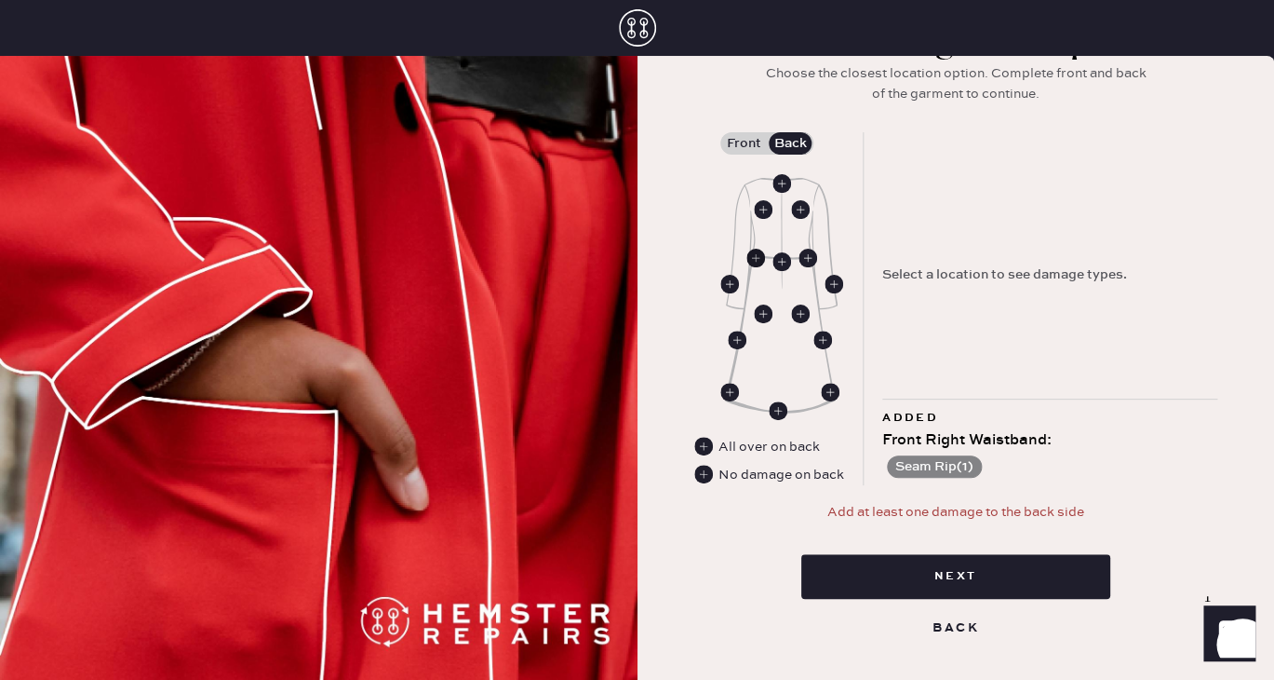
click at [756, 249] on icon at bounding box center [756, 258] width 19 height 19
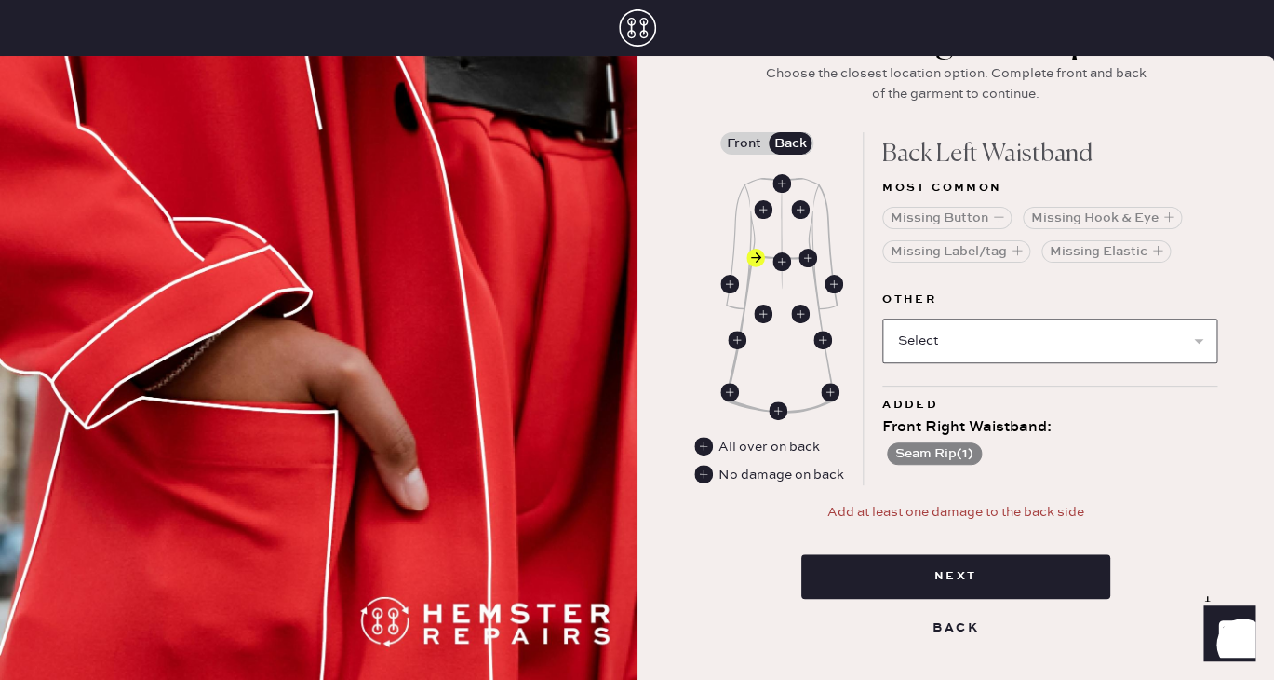
click at [882, 318] on select "Select Broken / Ripped Hem Broken Beads Broken Belt Loop Broken Button Broken C…" at bounding box center [1049, 340] width 335 height 45
select select "2001"
select select
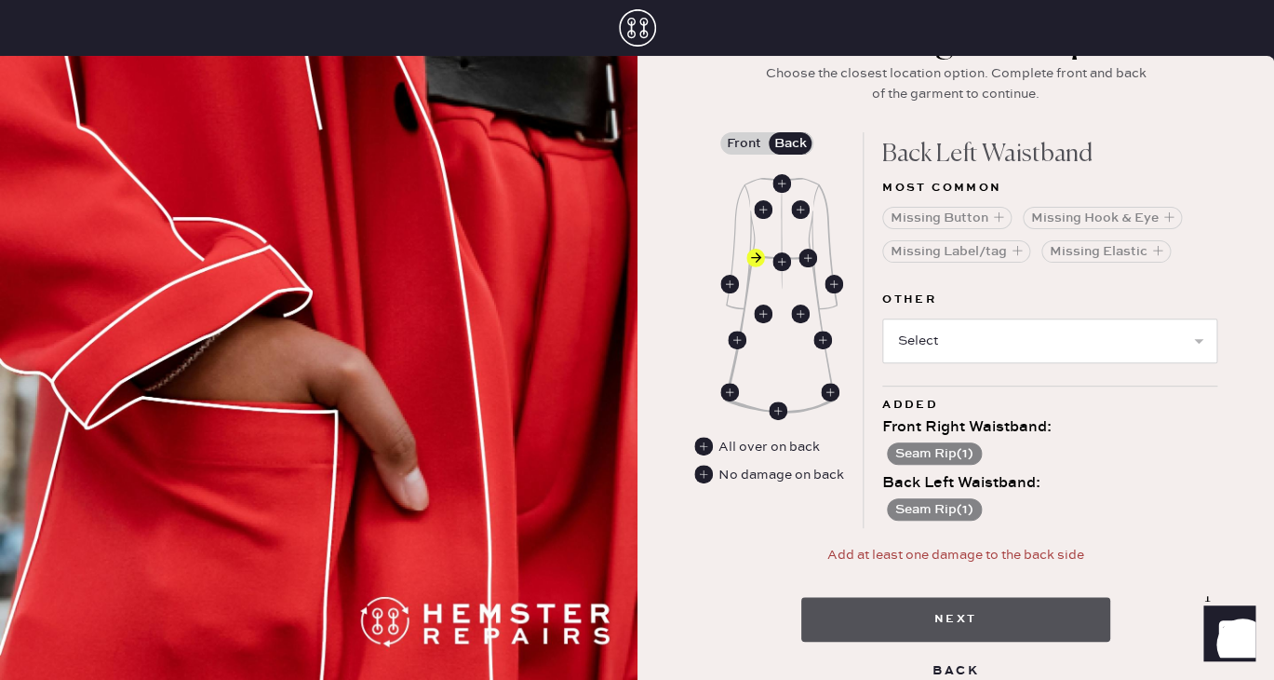
click at [960, 619] on button "Next" at bounding box center [956, 619] width 309 height 45
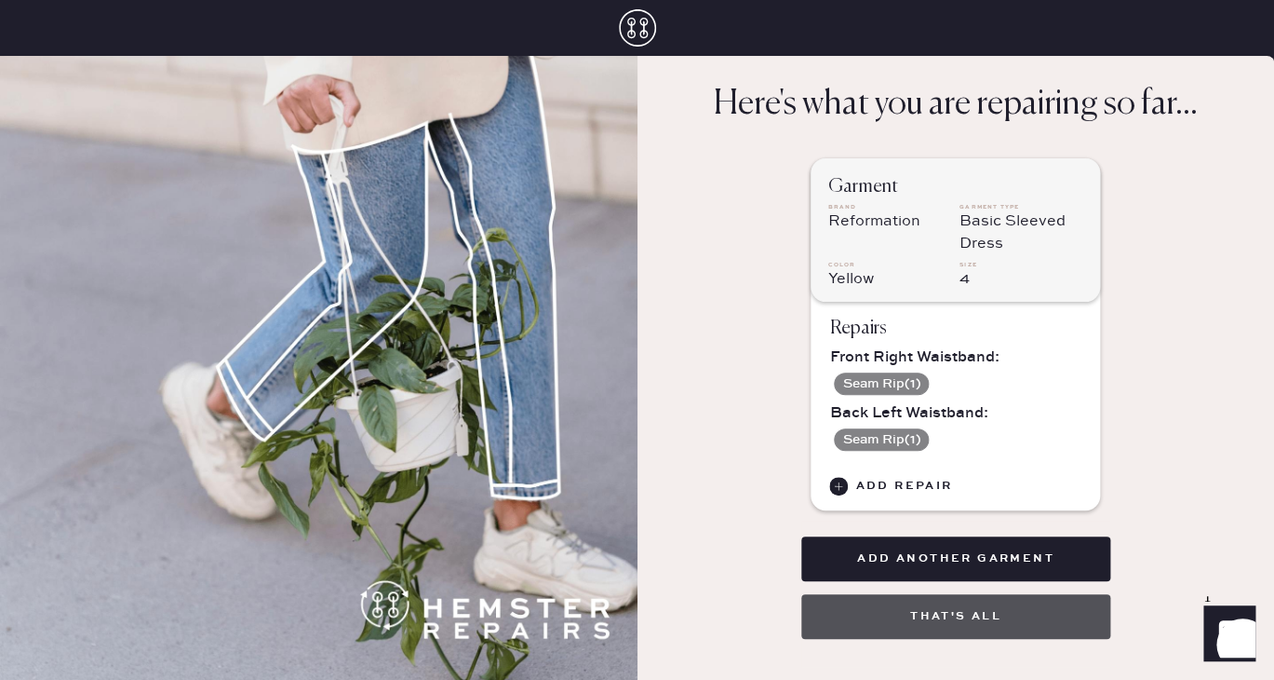
click at [971, 611] on button "That's all" at bounding box center [956, 616] width 309 height 45
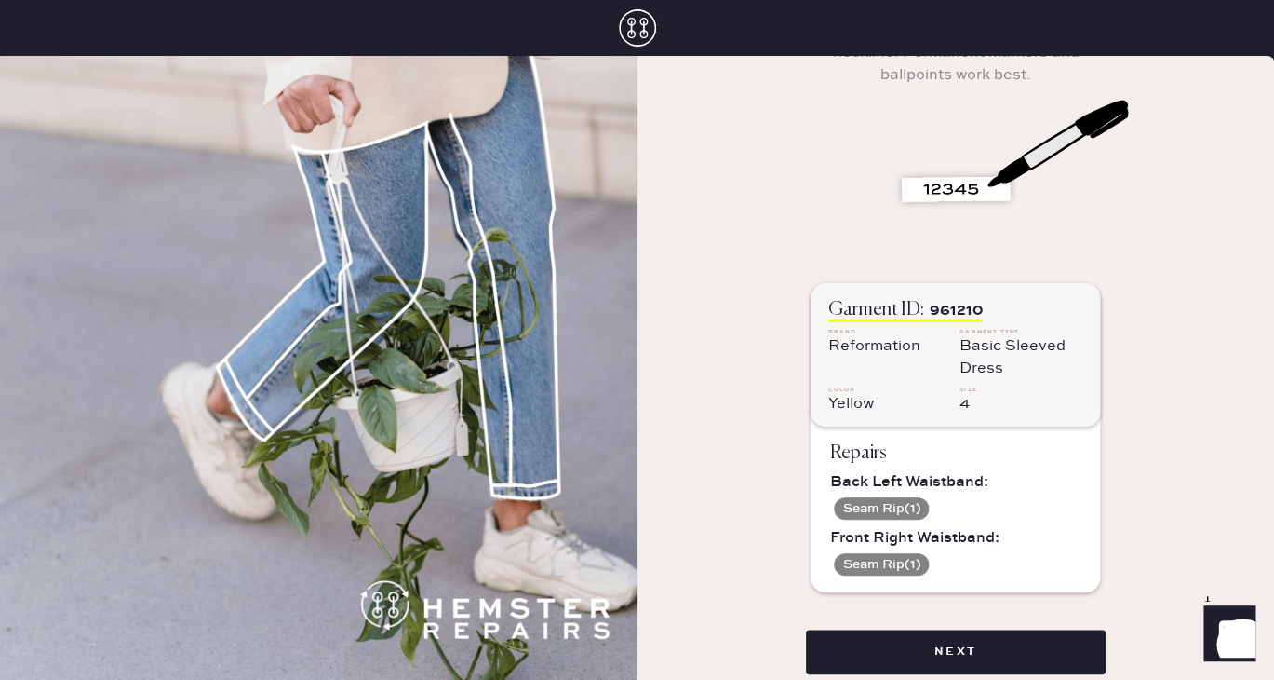
scroll to position [314, 0]
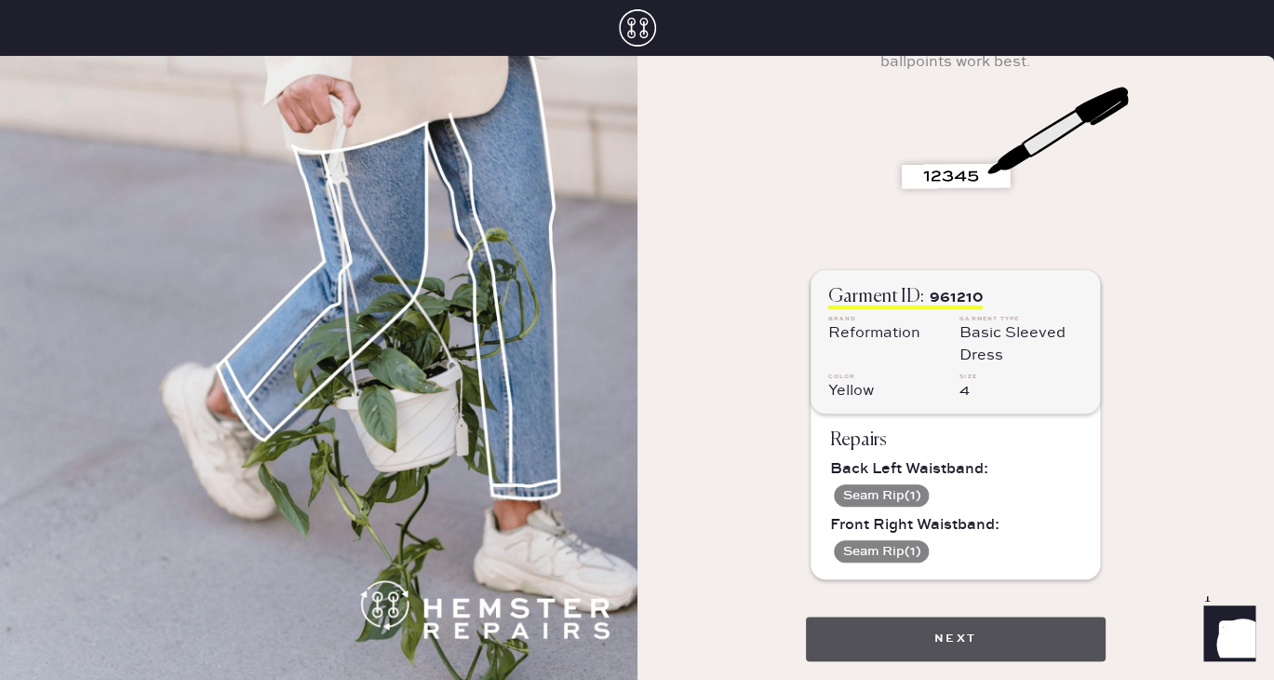
click at [960, 629] on button "Next" at bounding box center [956, 638] width 300 height 45
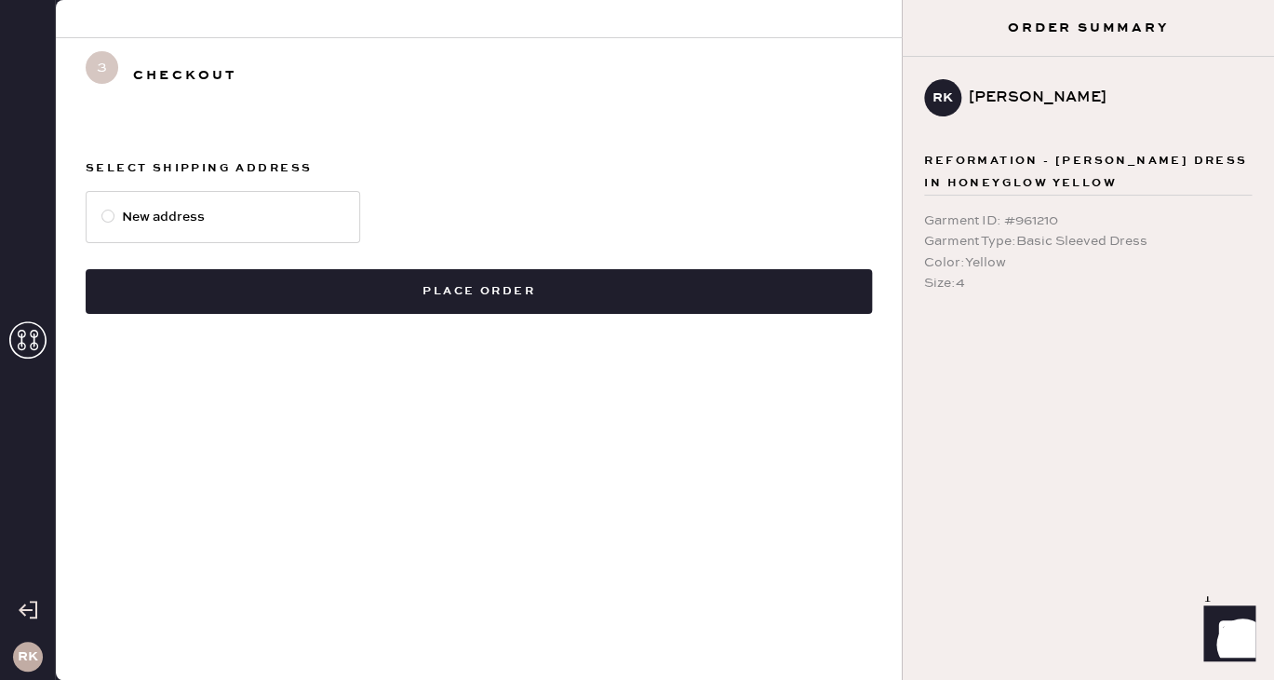
click at [94, 222] on label "New address" at bounding box center [223, 217] width 275 height 52
click at [101, 208] on input "New address" at bounding box center [101, 207] width 1 height 1
radio input "true"
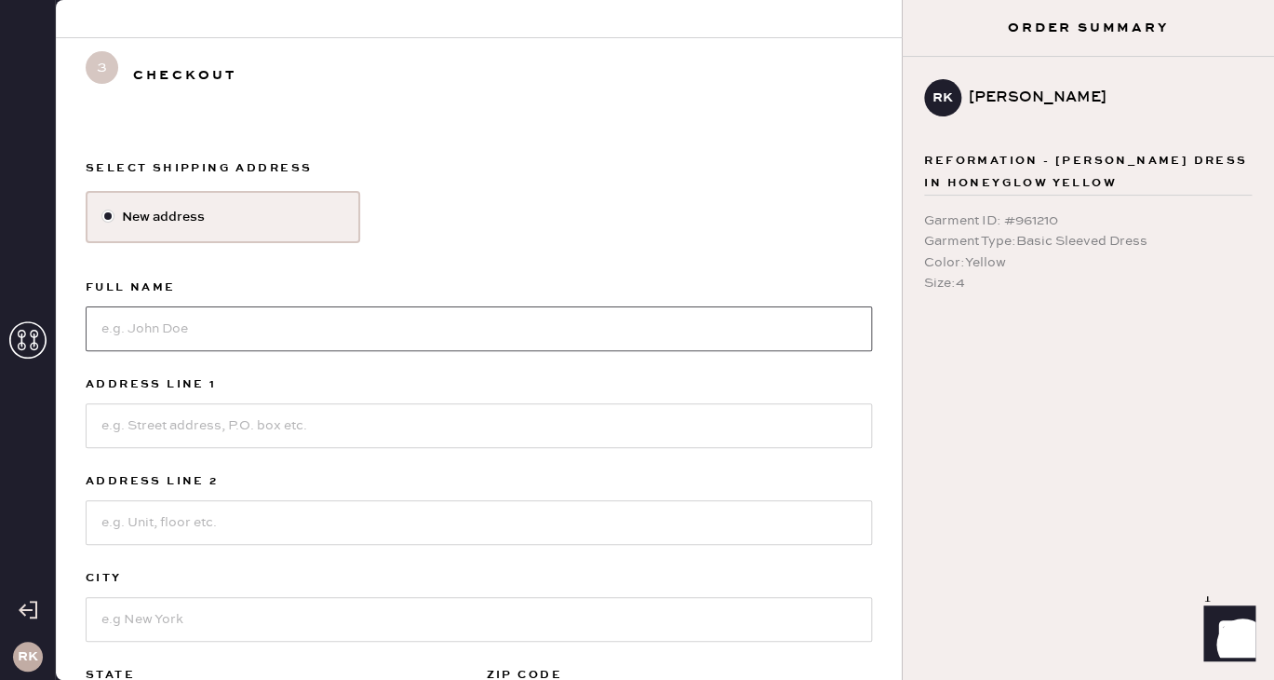
click at [227, 333] on input at bounding box center [479, 328] width 787 height 45
type input "[PERSON_NAME]"
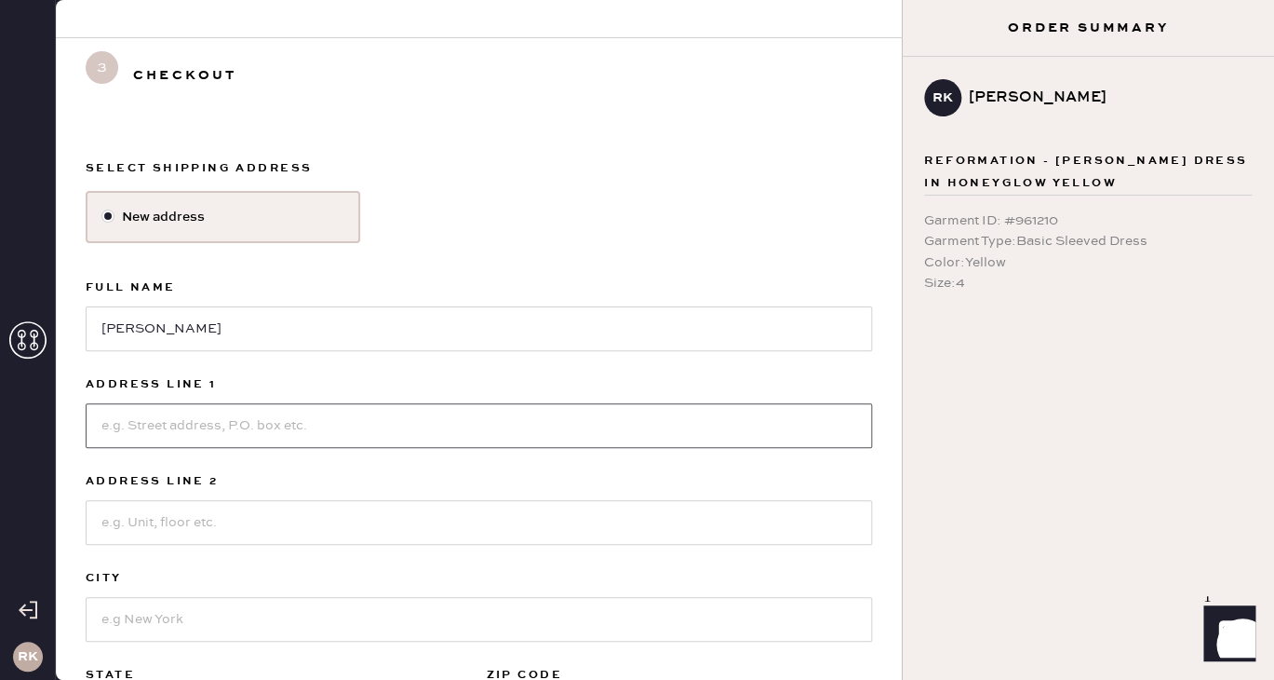
type input "300 m st northeast apt 631 apt 631"
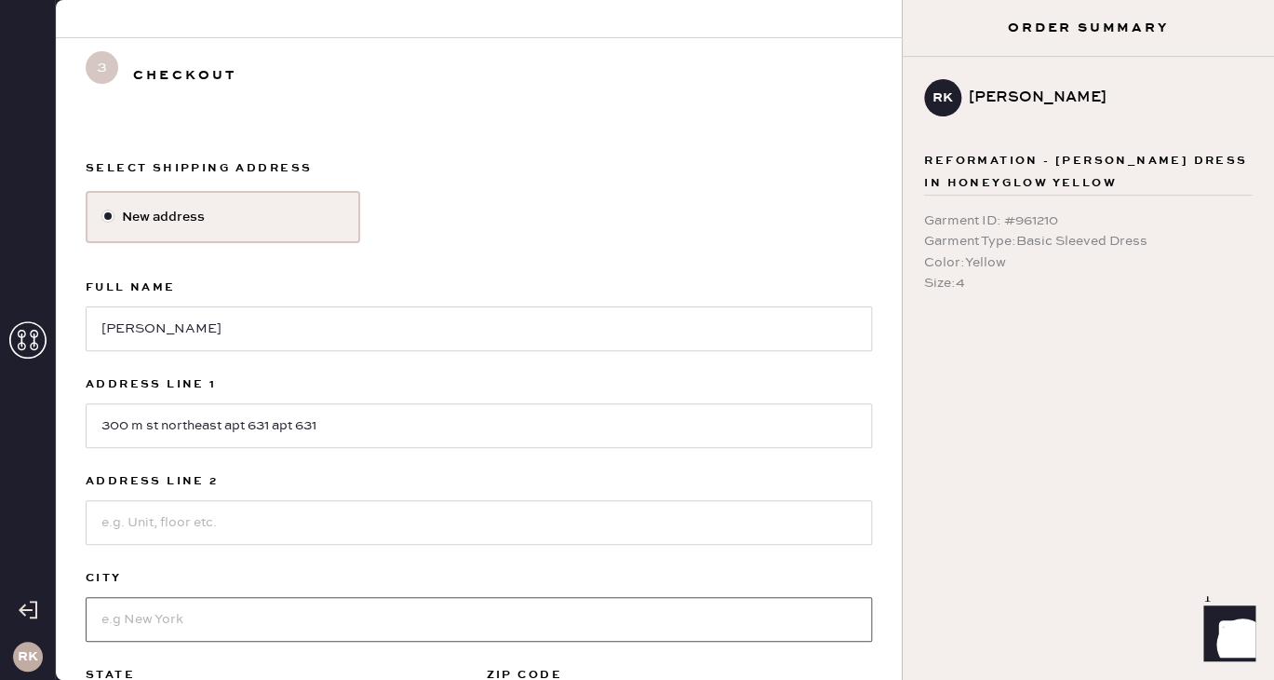
type input "[US_STATE]"
select select "DC"
type input "20002-3432"
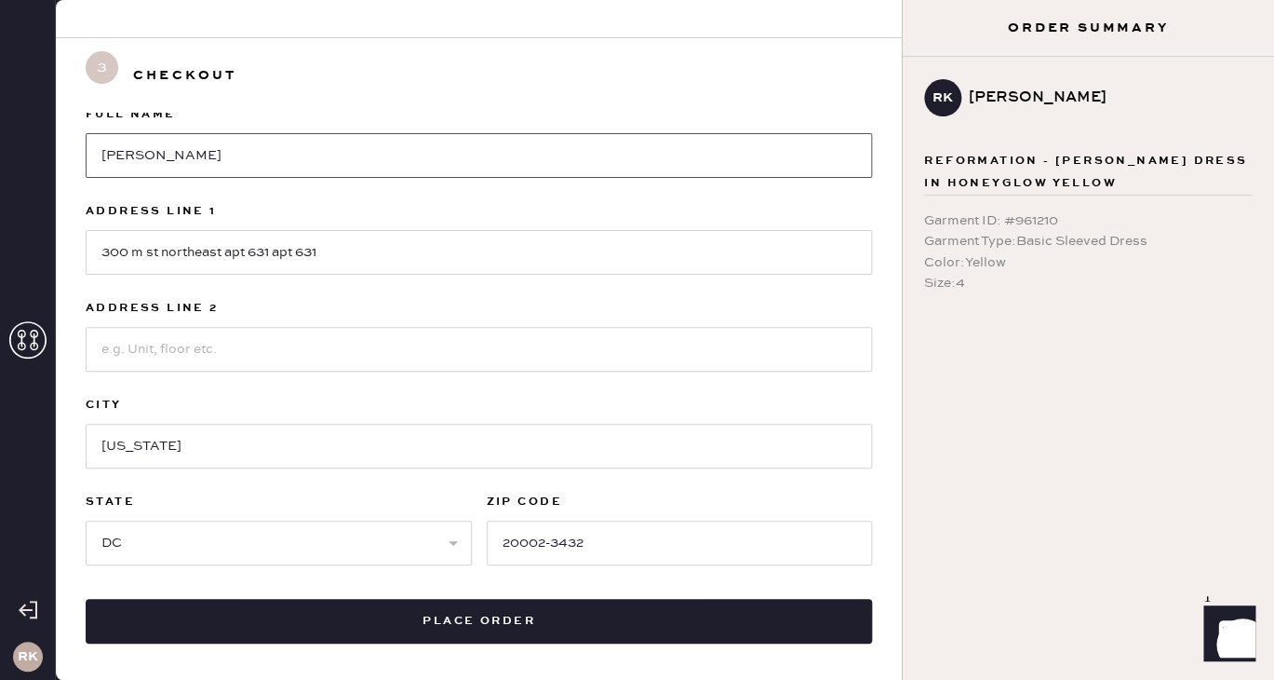
scroll to position [175, 0]
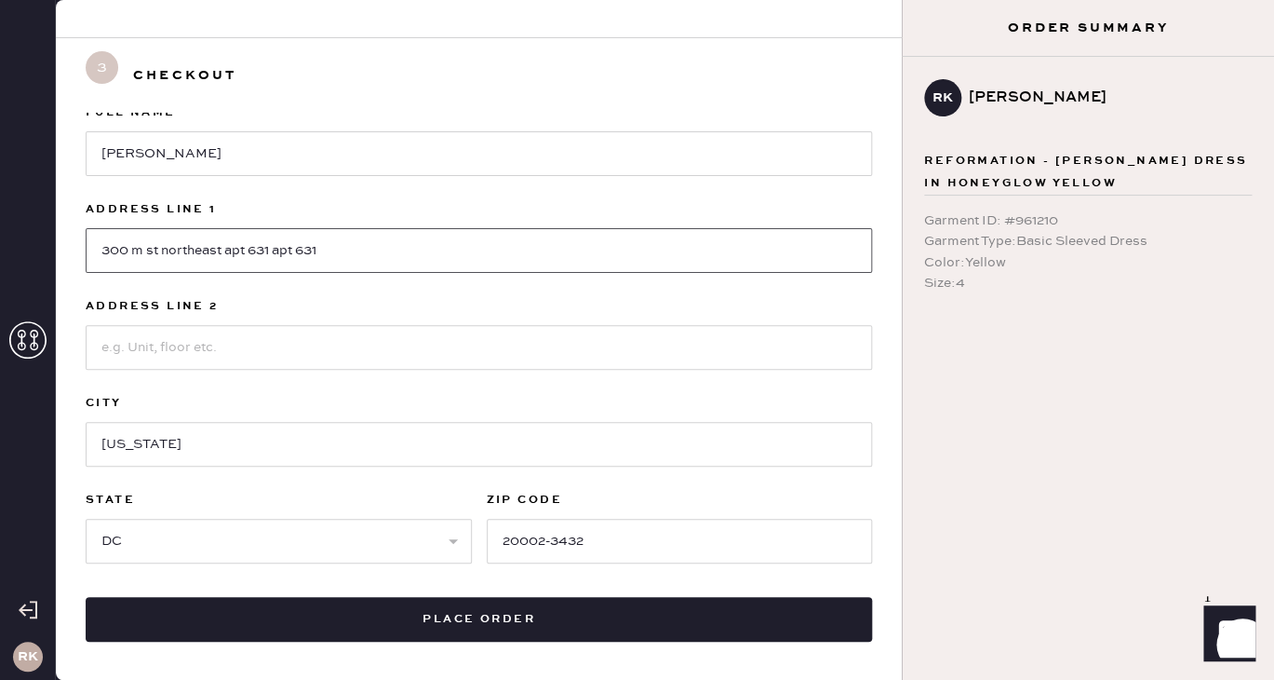
click at [151, 253] on input "300 m st northeast apt 631 apt 631" at bounding box center [479, 250] width 787 height 45
click at [176, 253] on input "[STREET_ADDRESS]" at bounding box center [479, 250] width 787 height 45
drag, startPoint x: 154, startPoint y: 255, endPoint x: 472, endPoint y: 260, distance: 318.4
click at [472, 260] on input "[STREET_ADDRESS]" at bounding box center [479, 250] width 787 height 45
type input "[GEOGRAPHIC_DATA]"
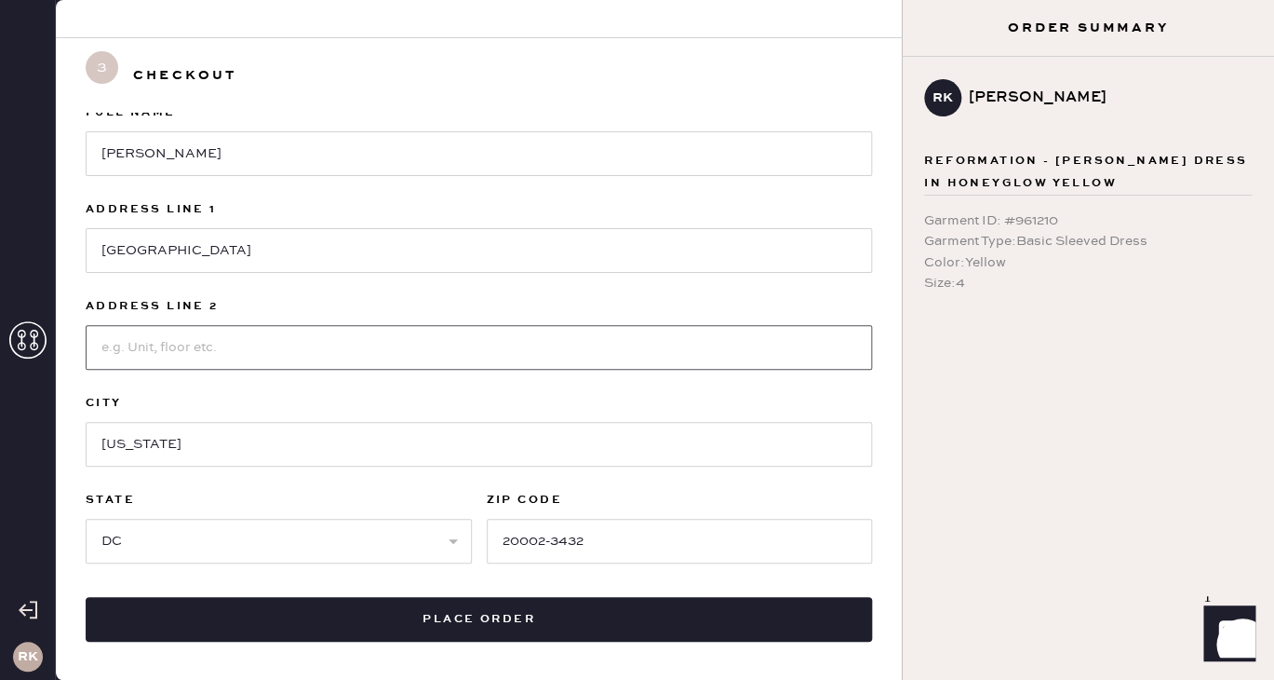
type input "S"
type input "Apt 631"
type input "[PERSON_NAME]"
type input "APT 631"
type input "[GEOGRAPHIC_DATA]"
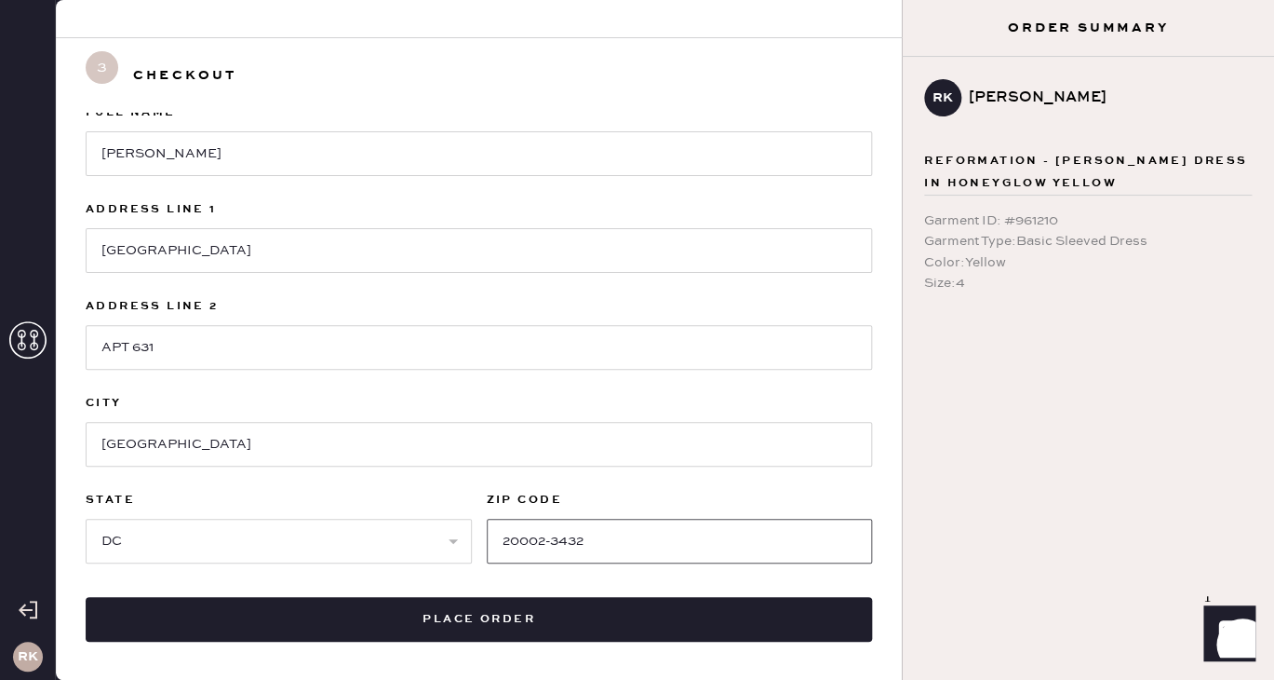
type input "20002-8085"
drag, startPoint x: 285, startPoint y: 446, endPoint x: -2, endPoint y: 428, distance: 287.3
click at [86, 428] on input "[GEOGRAPHIC_DATA]" at bounding box center [479, 444] width 787 height 45
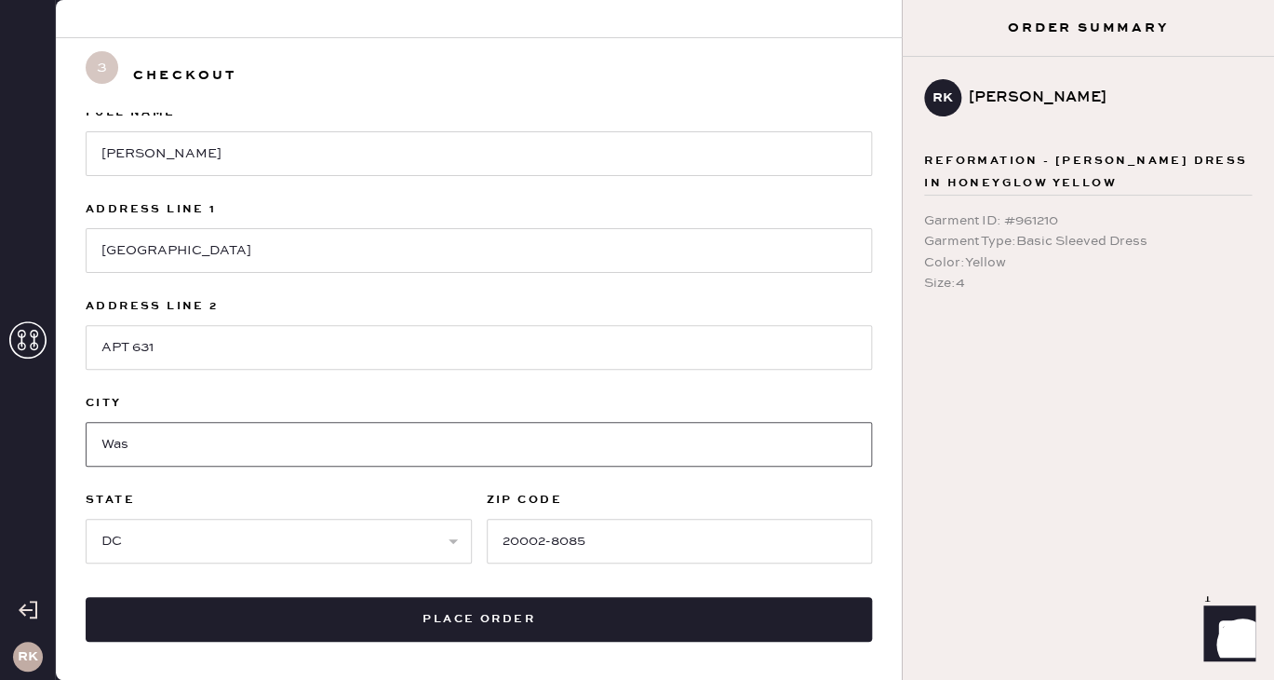
type input "Was"
type input "apt 631"
type input "[US_STATE]"
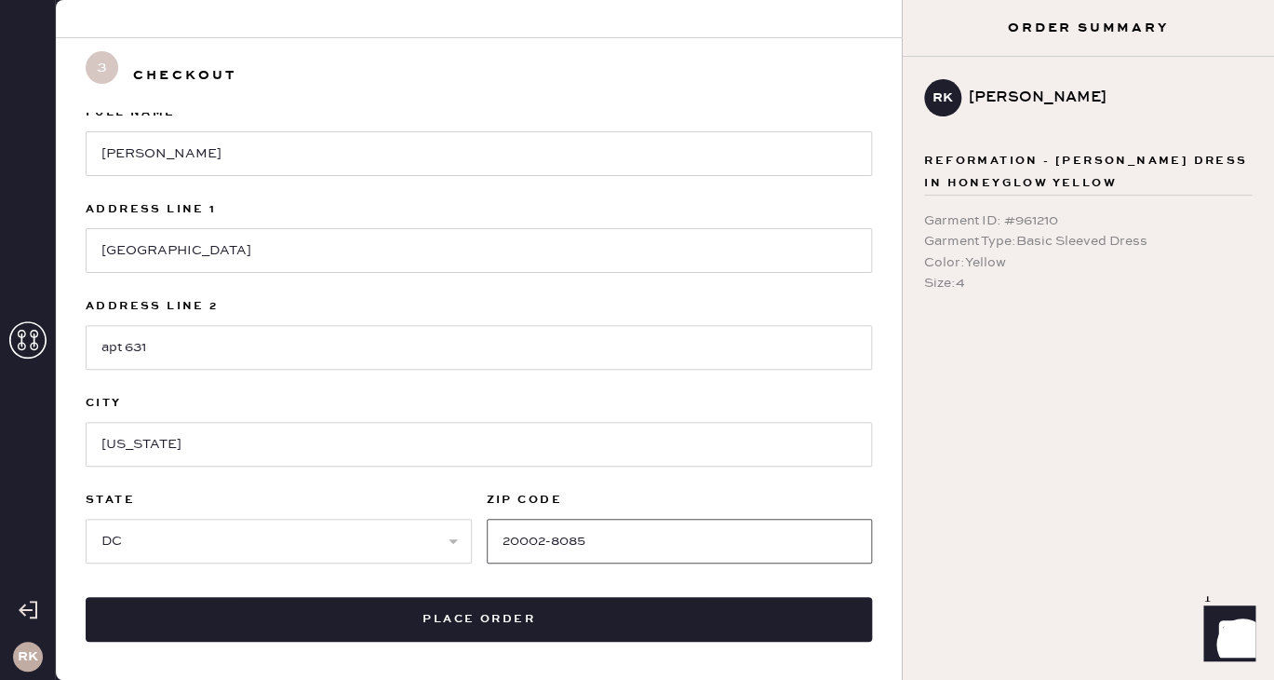
type input "20002"
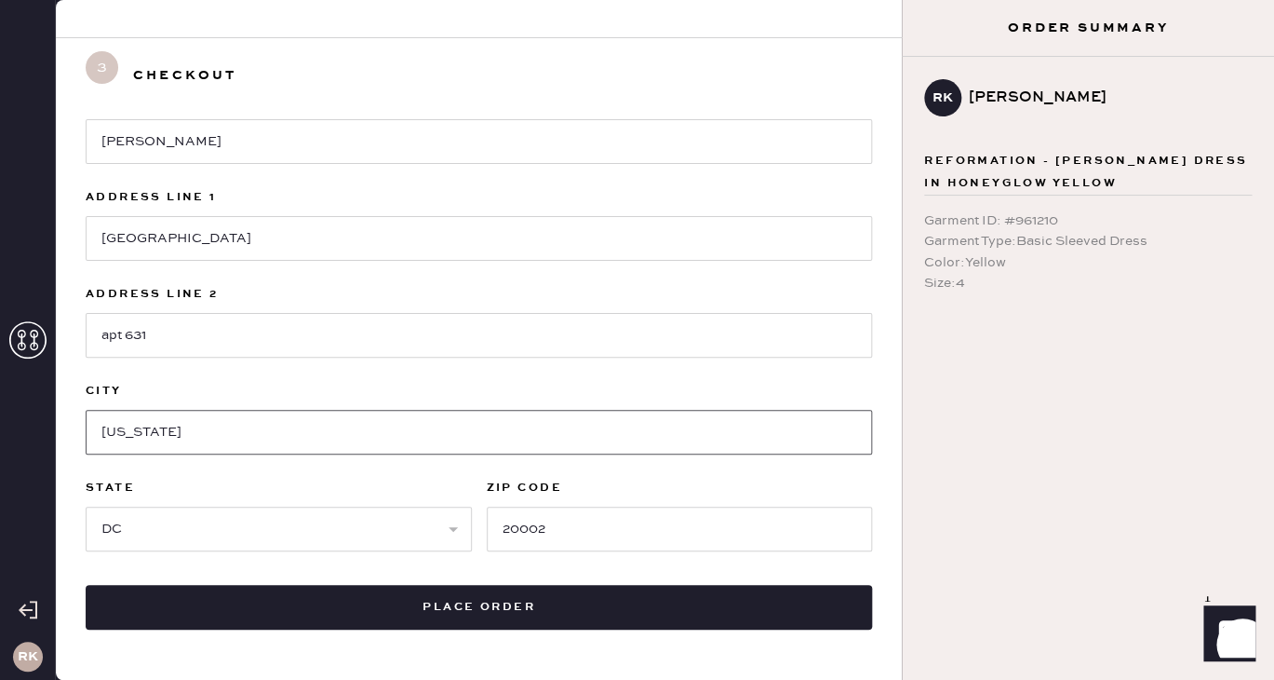
scroll to position [226, 0]
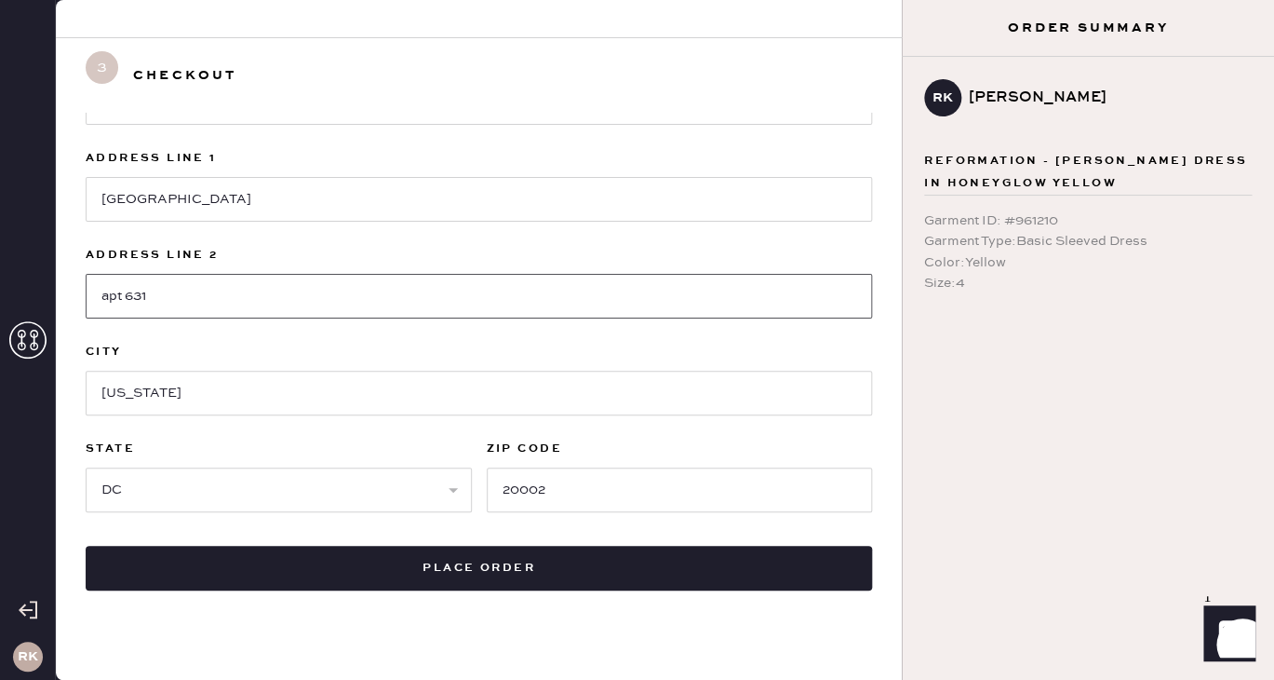
drag, startPoint x: 109, startPoint y: 299, endPoint x: 84, endPoint y: 299, distance: 25.1
click at [86, 299] on input "apt 631" at bounding box center [479, 296] width 787 height 45
type input "Apt 631"
click at [395, 244] on label "Address Line 2" at bounding box center [479, 255] width 787 height 22
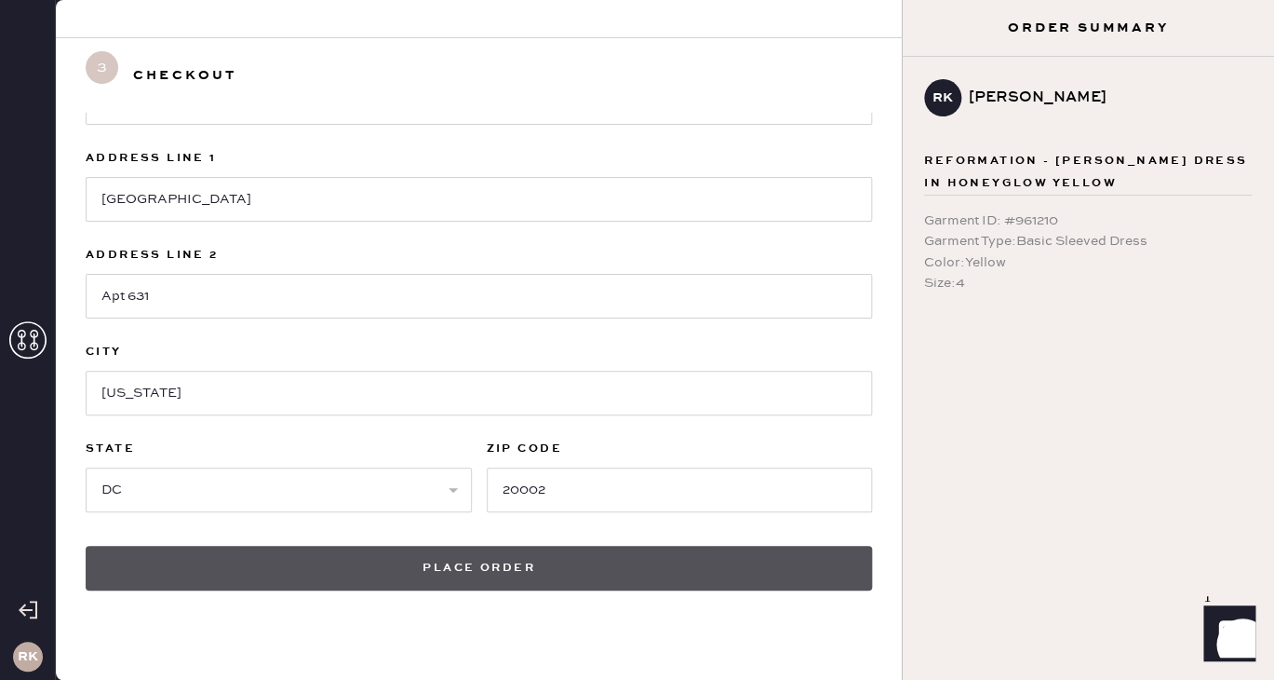
click at [422, 560] on button "Place order" at bounding box center [479, 568] width 787 height 45
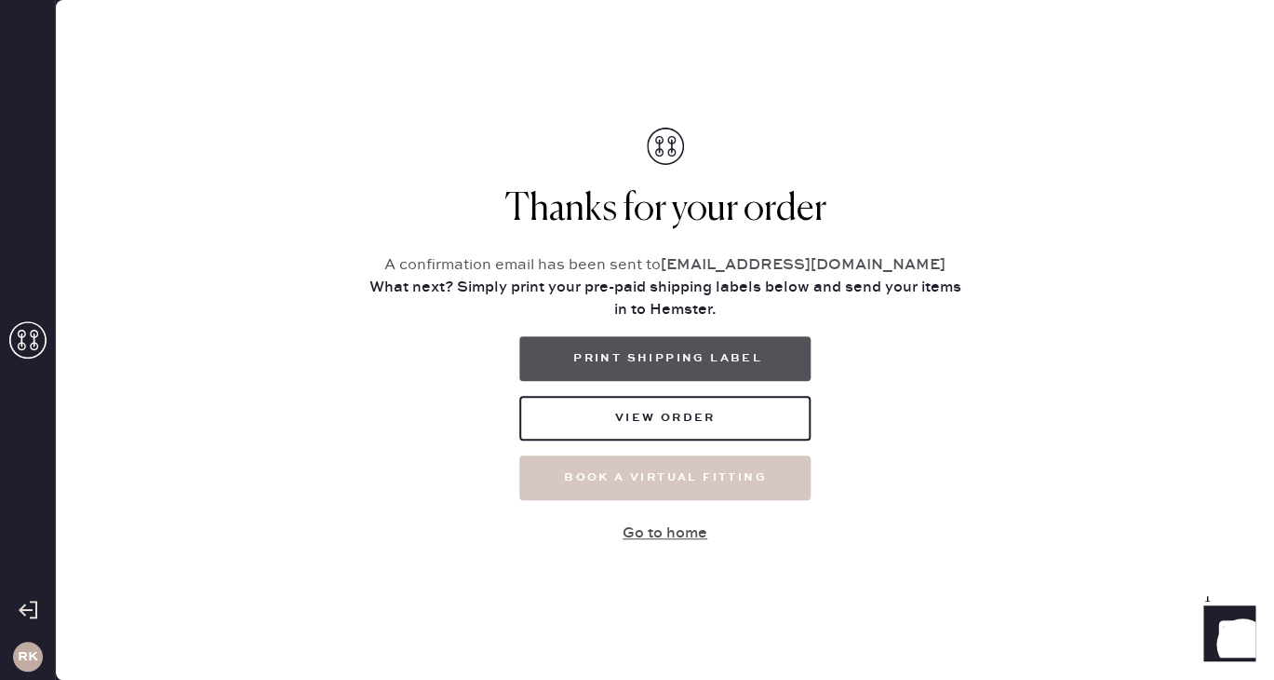
click at [586, 347] on button "Print Shipping Label" at bounding box center [664, 358] width 291 height 45
